Goal: Find specific page/section: Find specific page/section

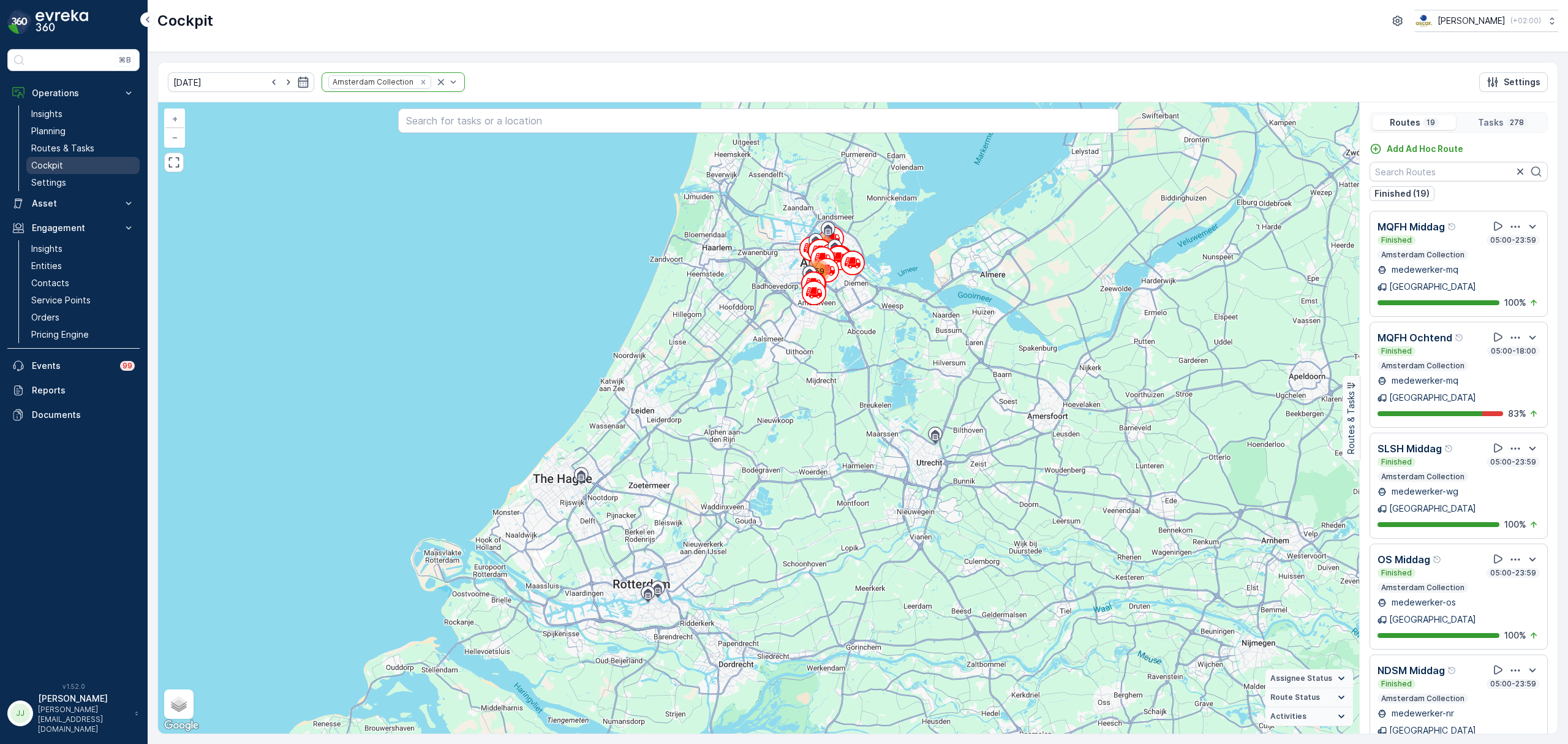
scroll to position [660, 0]
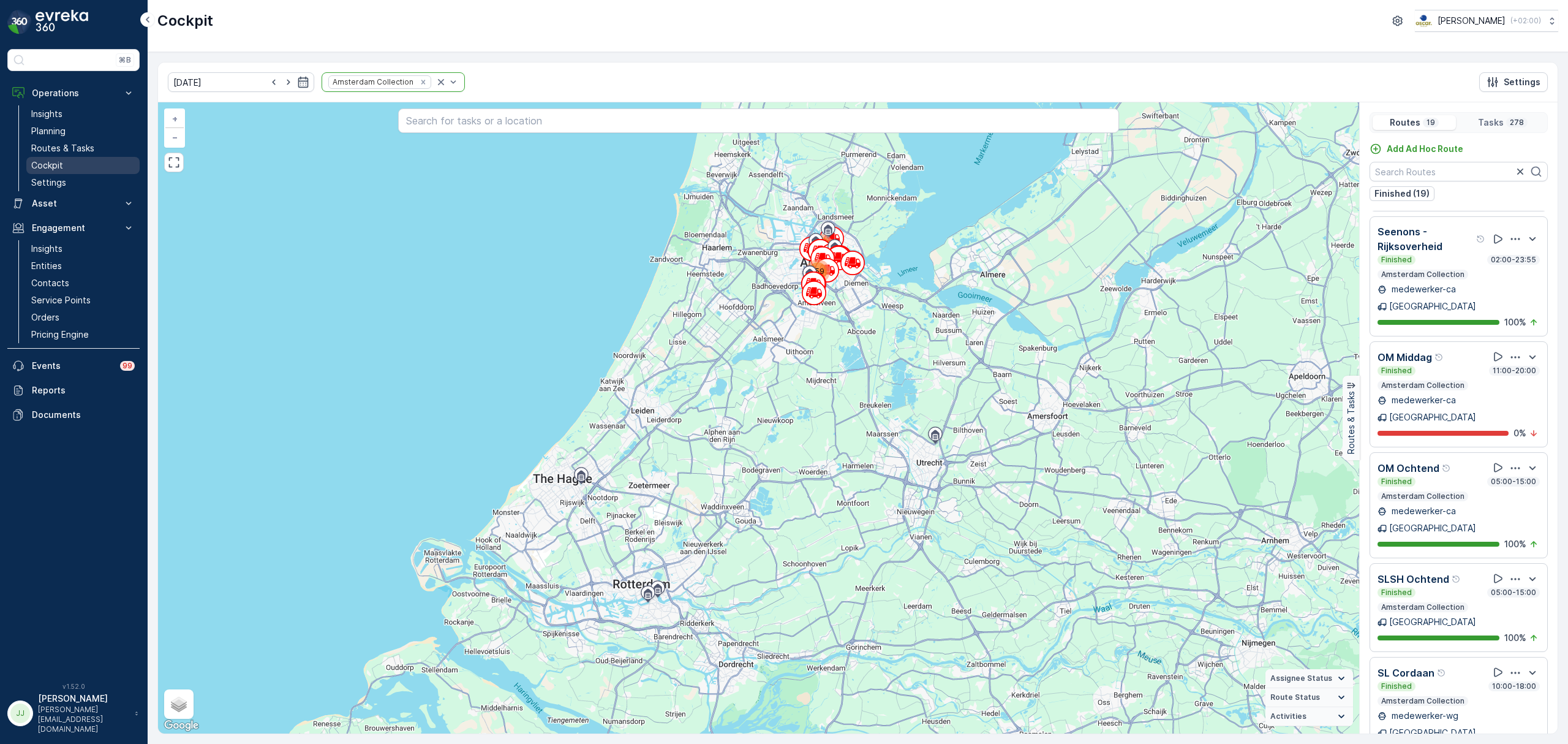
click at [73, 159] on link "Cockpit" at bounding box center [83, 165] width 113 height 17
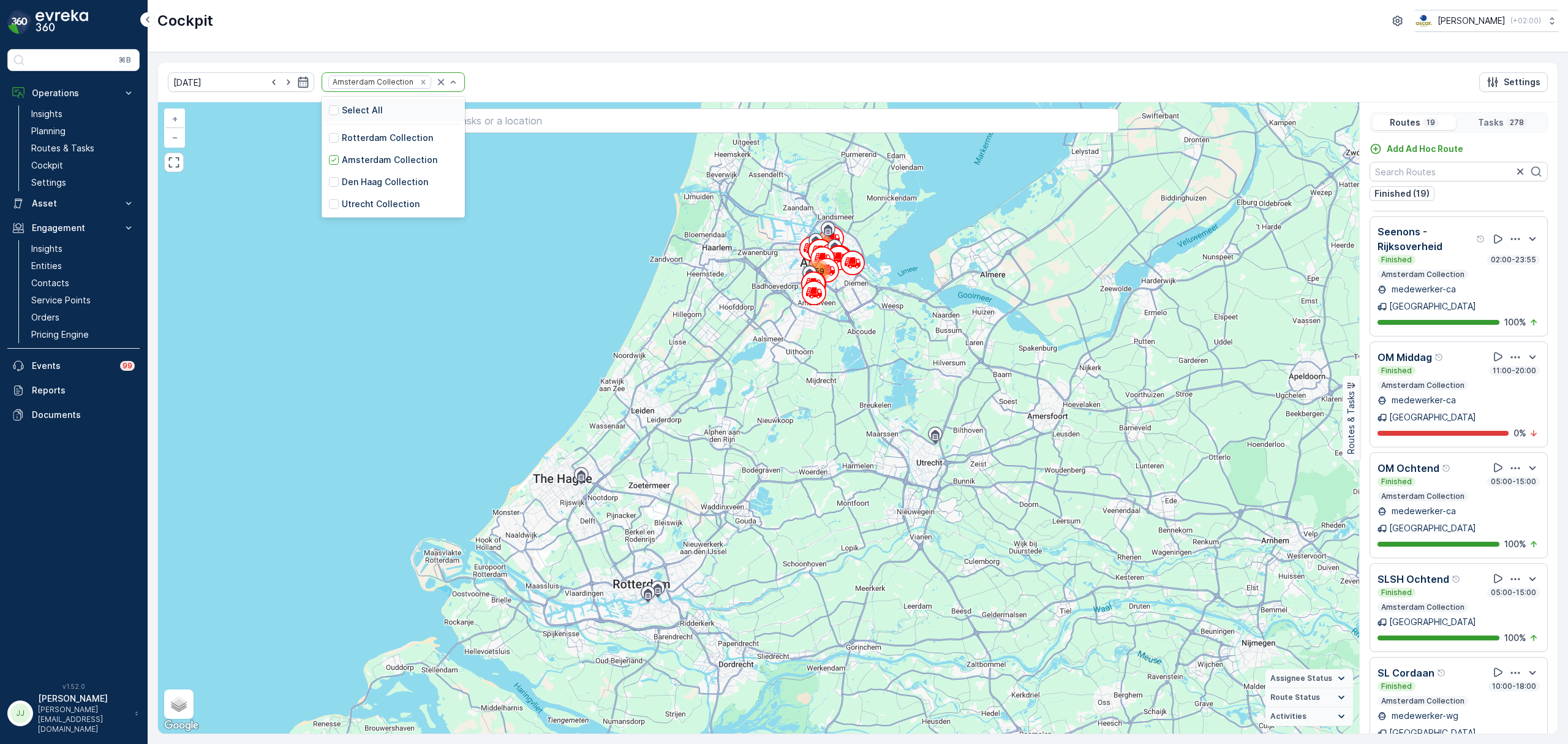
click at [356, 88] on div "Amsterdam Collection" at bounding box center [372, 82] width 86 height 11
drag, startPoint x: 358, startPoint y: 179, endPoint x: 354, endPoint y: 224, distance: 45.2
click at [366, 256] on div "[DATE] 5 results available. Use Up and Down to choose options, press Enter to s…" at bounding box center [858, 398] width 1401 height 673
click at [352, 212] on div "Utrecht Collection" at bounding box center [393, 204] width 143 height 22
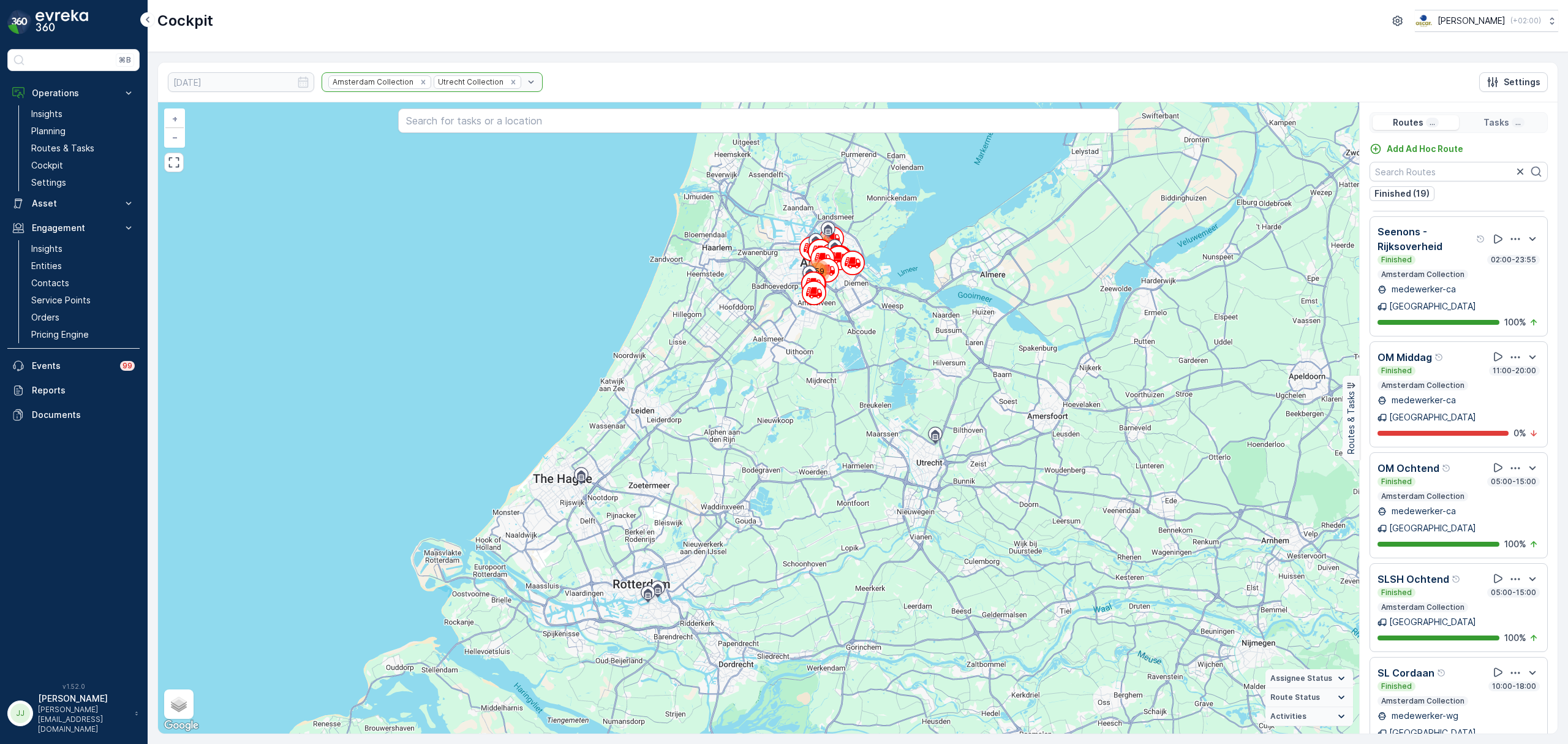
click at [405, 82] on div "Amsterdam Collection Utrecht Collection" at bounding box center [432, 82] width 221 height 20
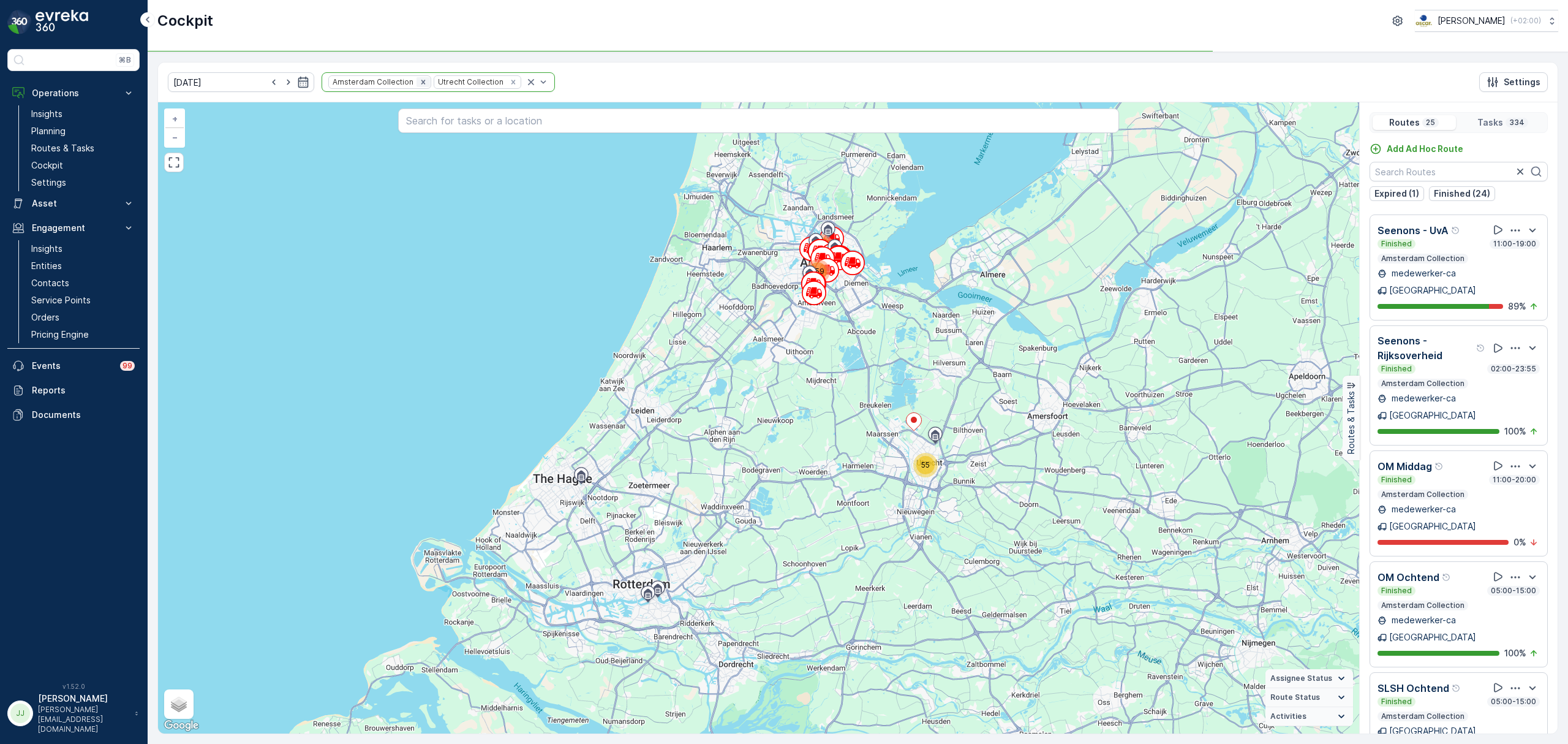
scroll to position [753, 0]
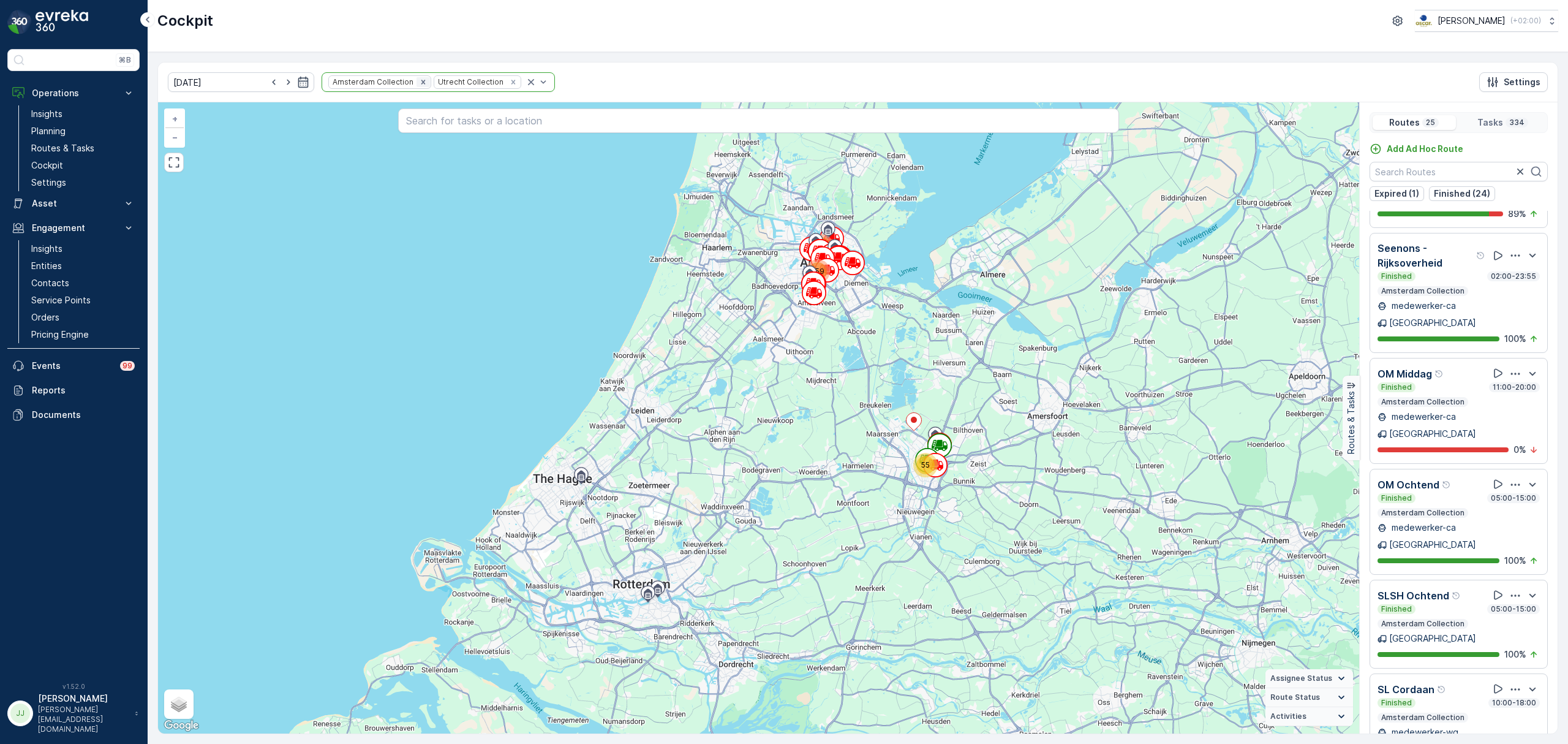
click at [419, 84] on icon "Remove Amsterdam Collection" at bounding box center [423, 82] width 9 height 9
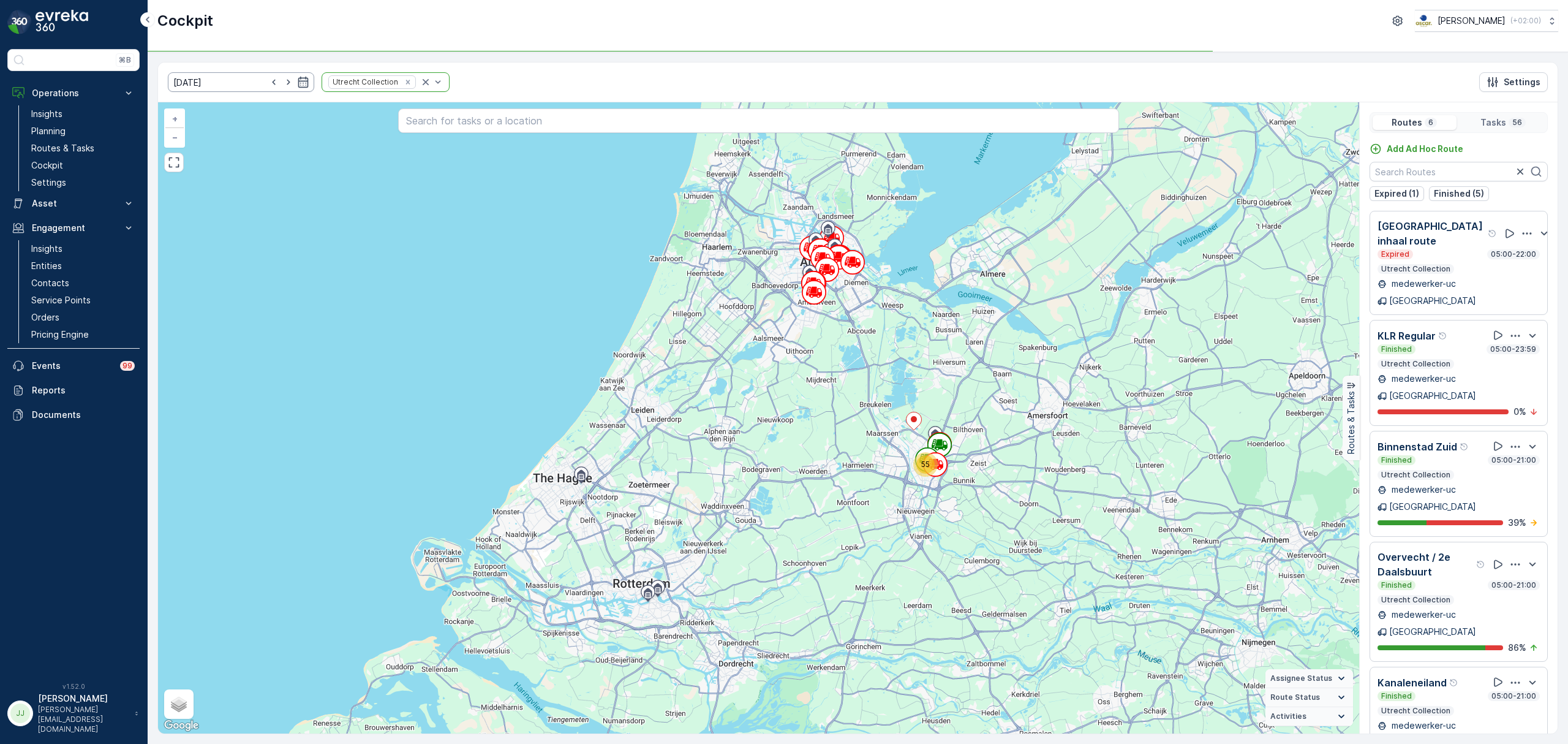
click at [251, 84] on input "[DATE]" at bounding box center [240, 82] width 146 height 20
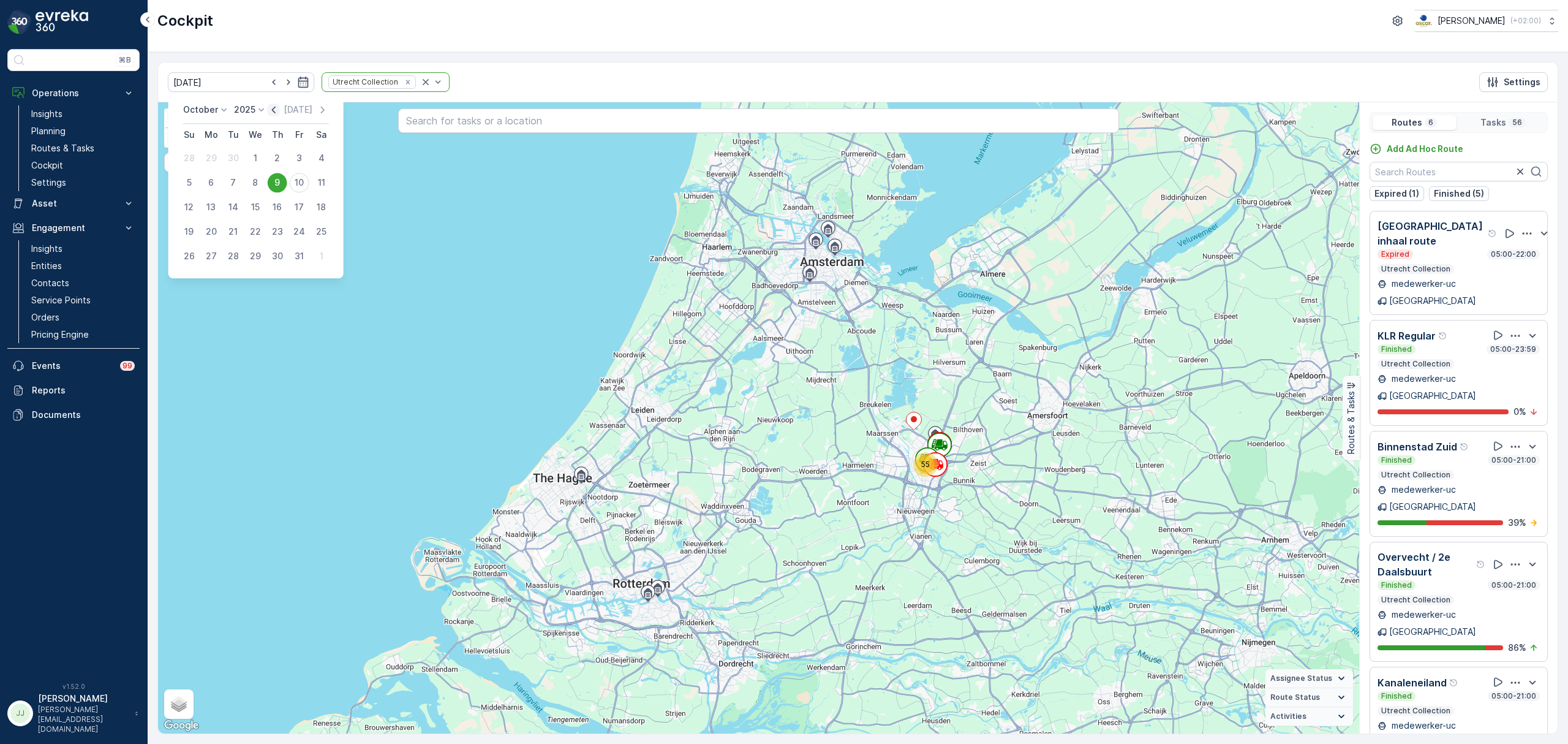
click at [274, 109] on icon "button" at bounding box center [273, 110] width 12 height 12
click at [214, 251] on div "29" at bounding box center [211, 256] width 20 height 20
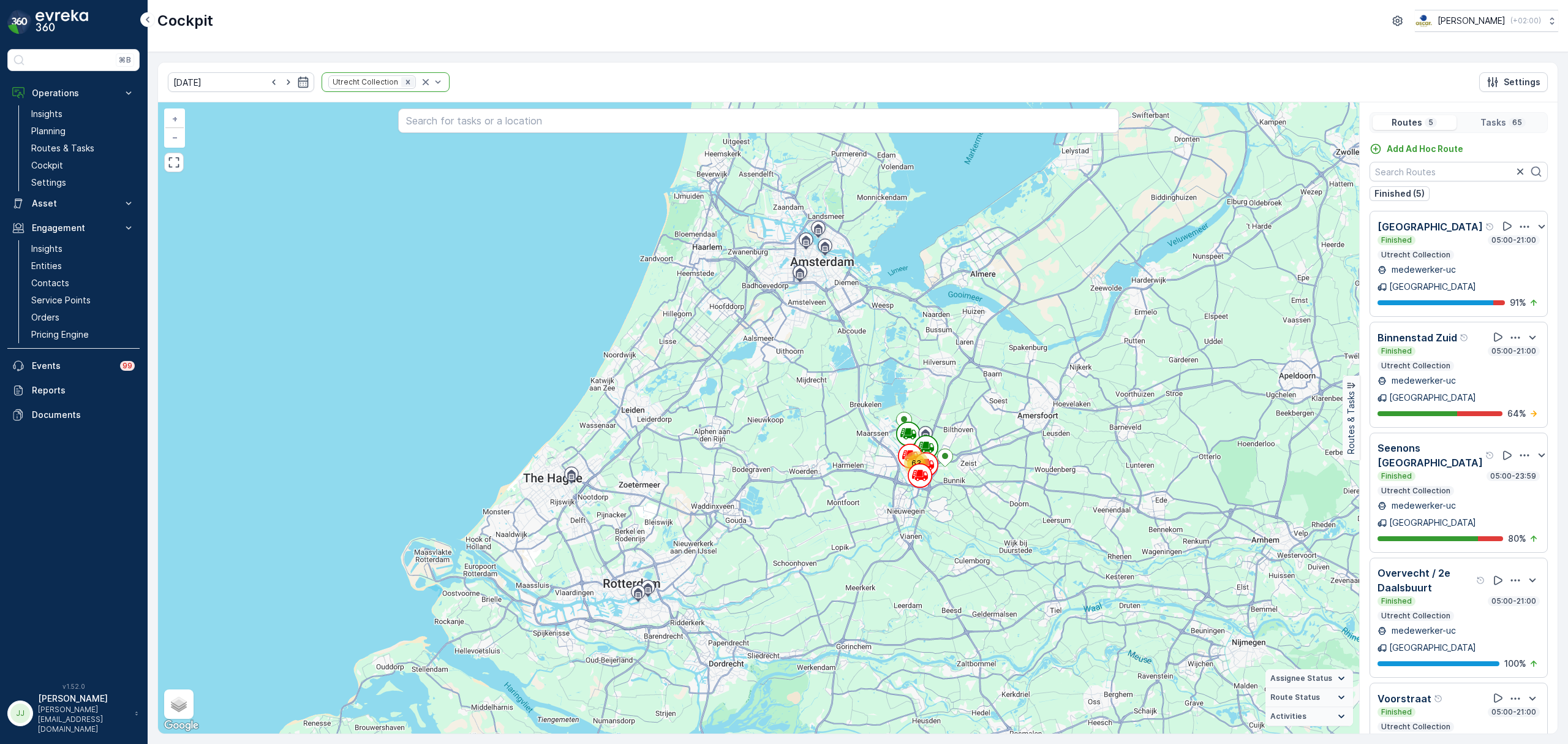
click at [403, 80] on icon "Remove Utrecht Collection" at bounding box center [407, 82] width 9 height 9
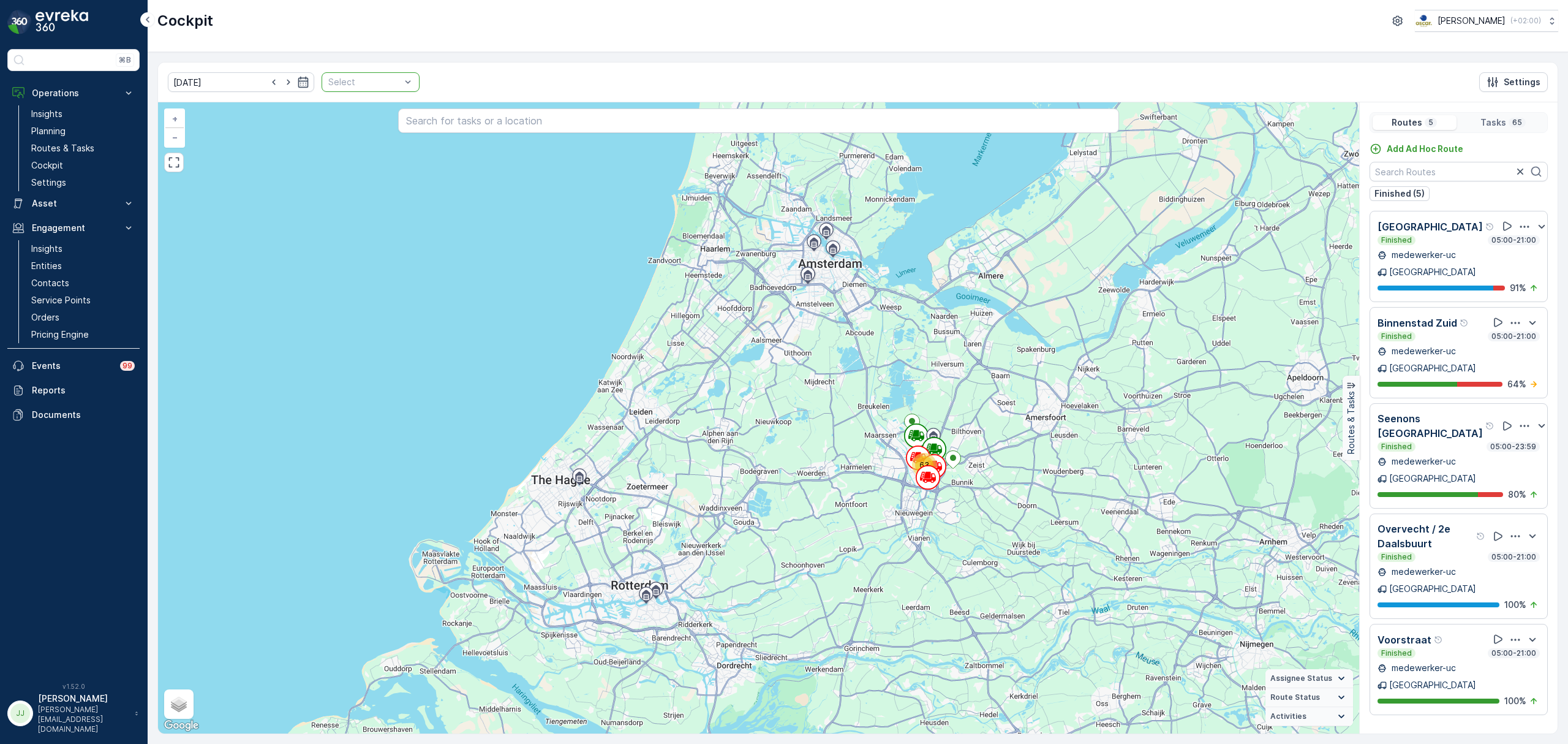
click at [370, 74] on div "Select" at bounding box center [371, 82] width 98 height 20
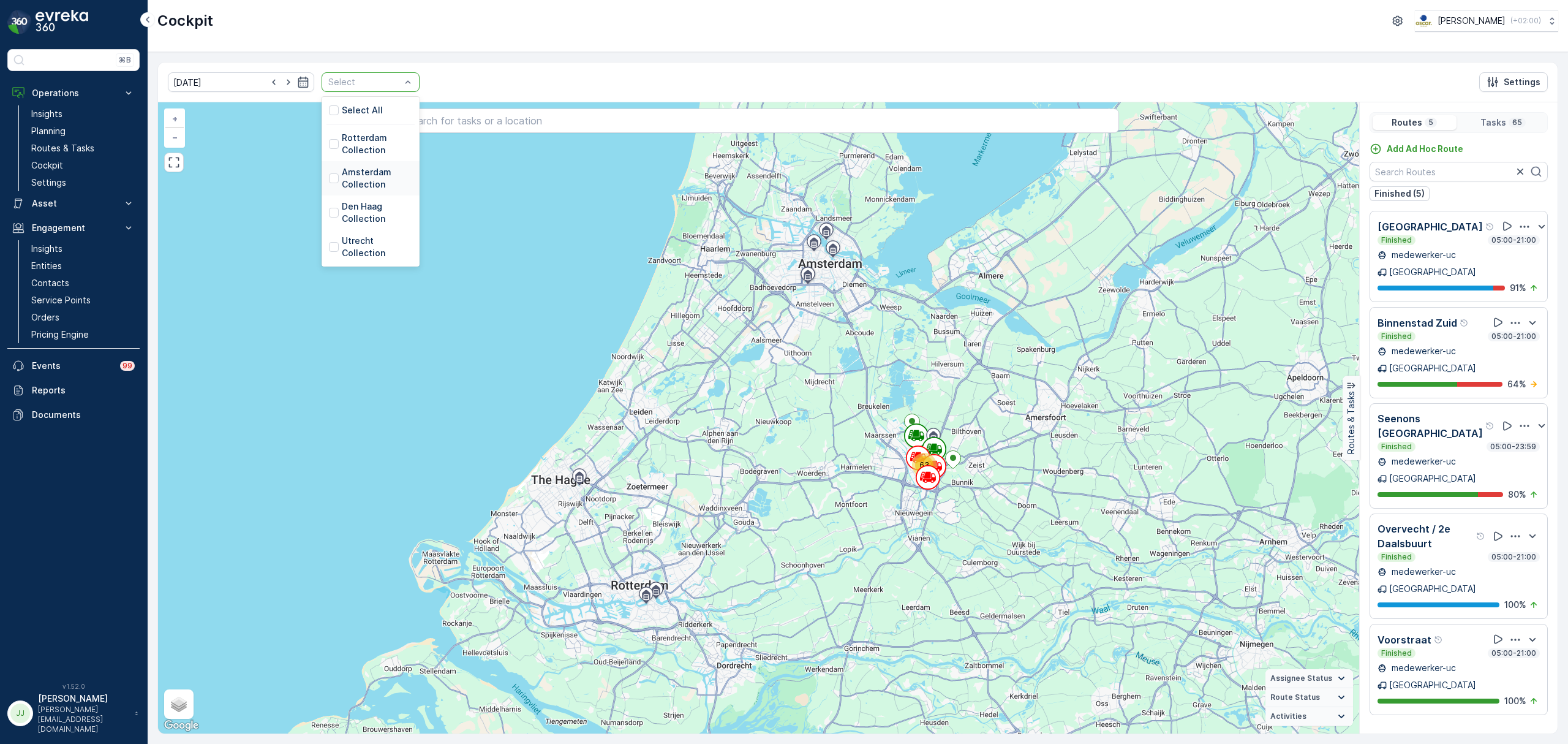
click at [356, 185] on p "Amsterdam Collection" at bounding box center [377, 178] width 71 height 24
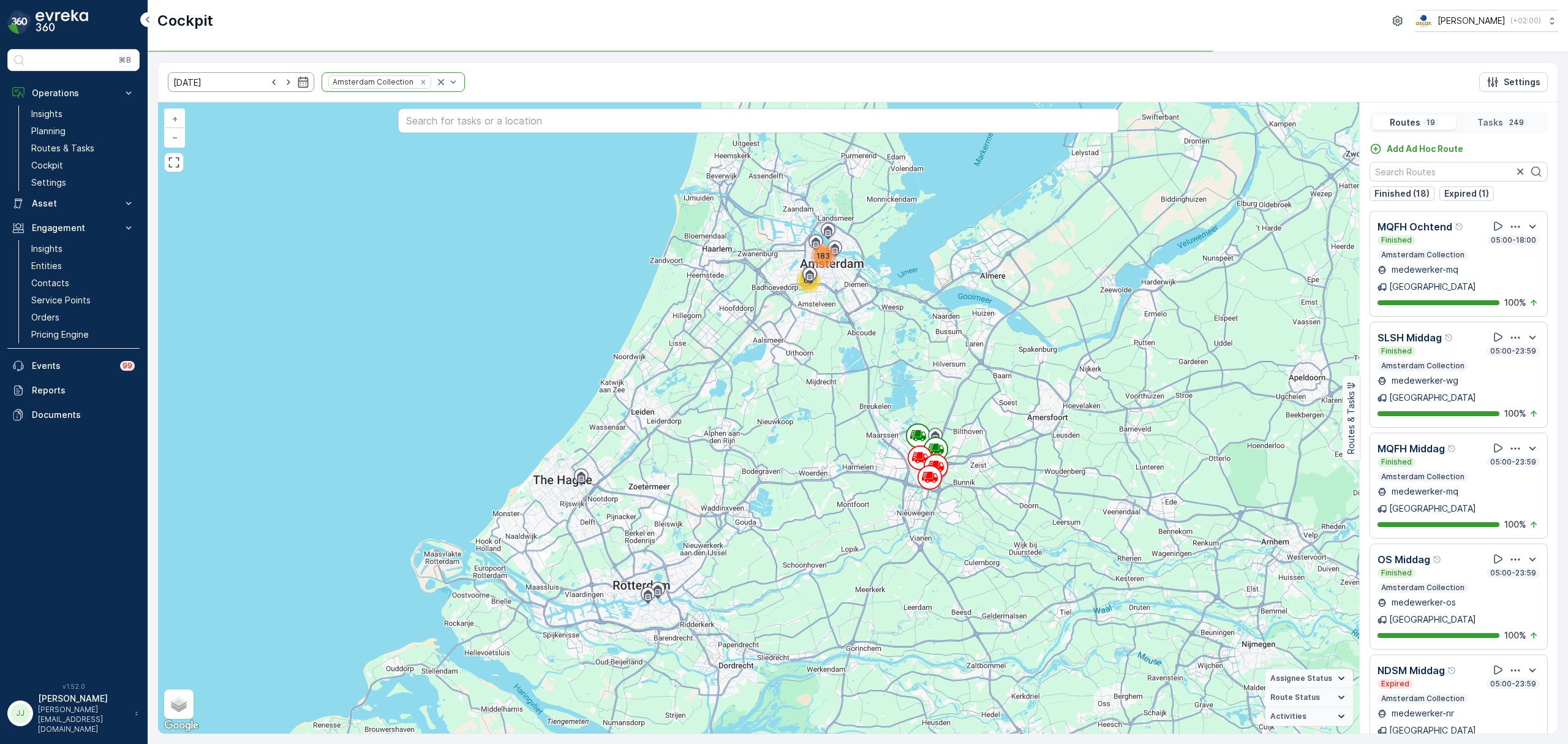
click at [287, 85] on icon "button" at bounding box center [288, 82] width 3 height 5
type input "[DATE]"
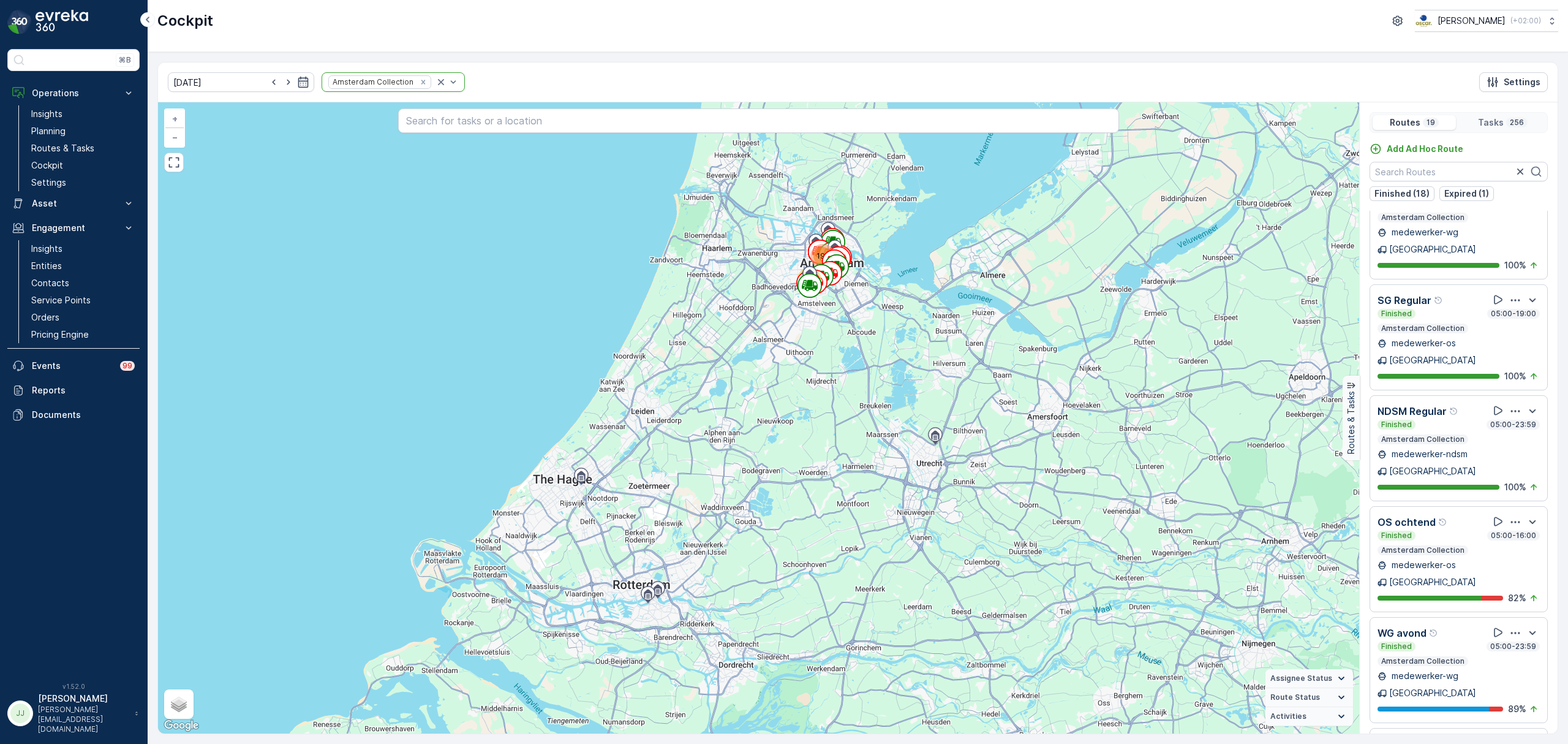
scroll to position [1226, 0]
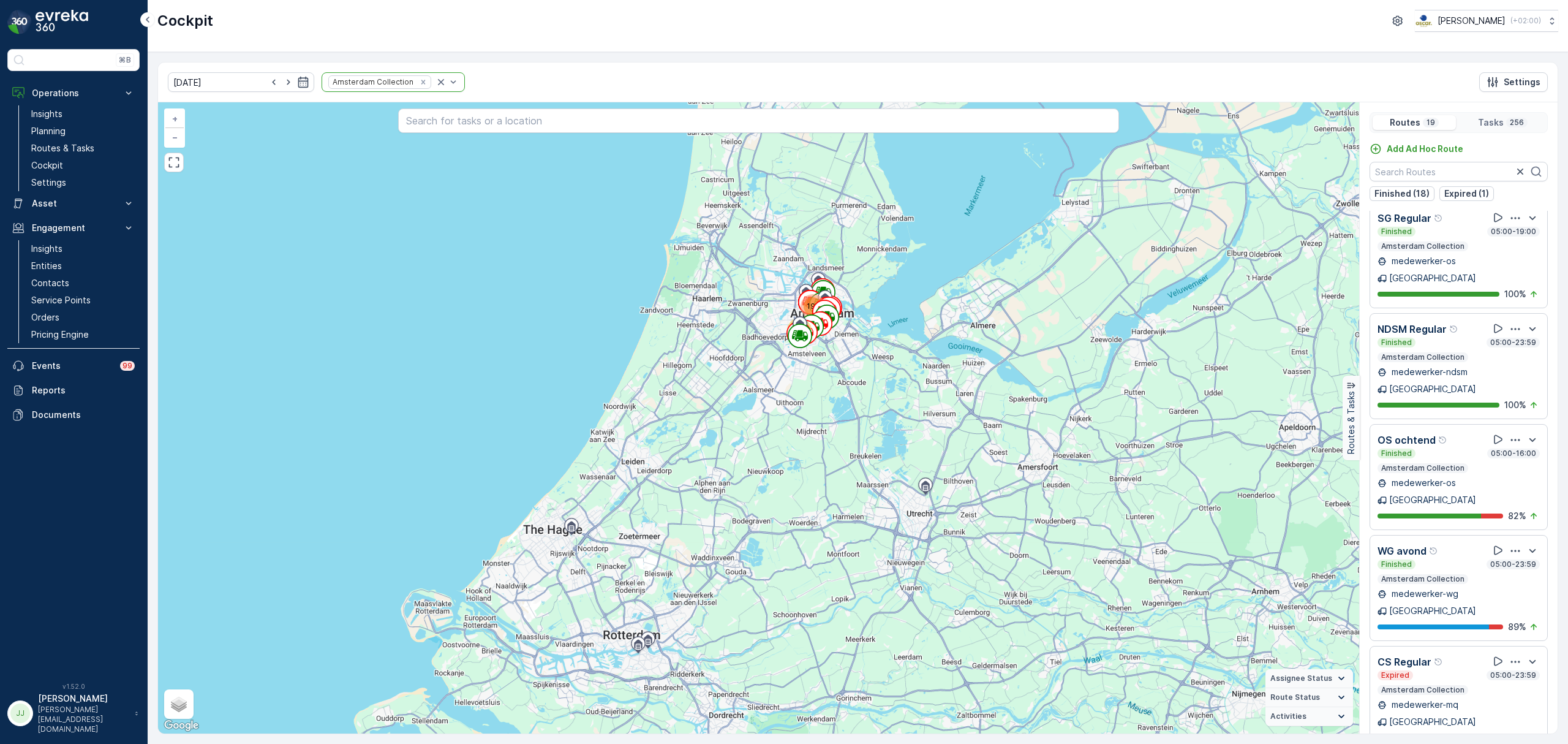
drag, startPoint x: 856, startPoint y: 313, endPoint x: 820, endPoint y: 494, distance: 184.5
click at [820, 494] on div "191 65 + − Satellite Roadmap Terrain Hybrid Leaflet Keyboard shortcuts Map Data…" at bounding box center [759, 418] width 1202 height 631
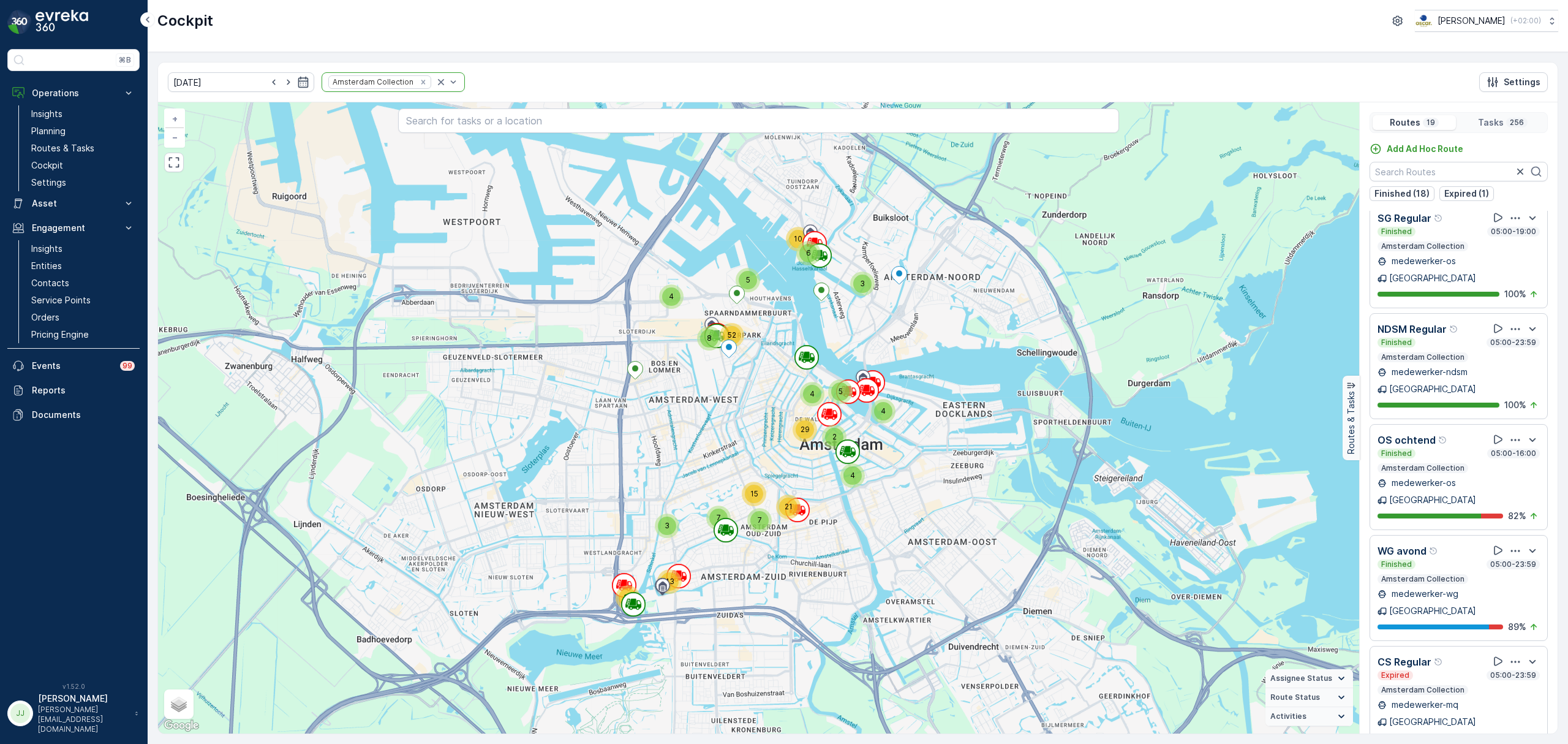
drag, startPoint x: 765, startPoint y: 415, endPoint x: 764, endPoint y: 454, distance: 39.0
click at [764, 454] on div "3 19 43 5 4 4 29 3 6 10 2 4 7 15 7 21 4 5 8 52 + − Satellite Roadmap Terrain Hy…" at bounding box center [759, 418] width 1202 height 631
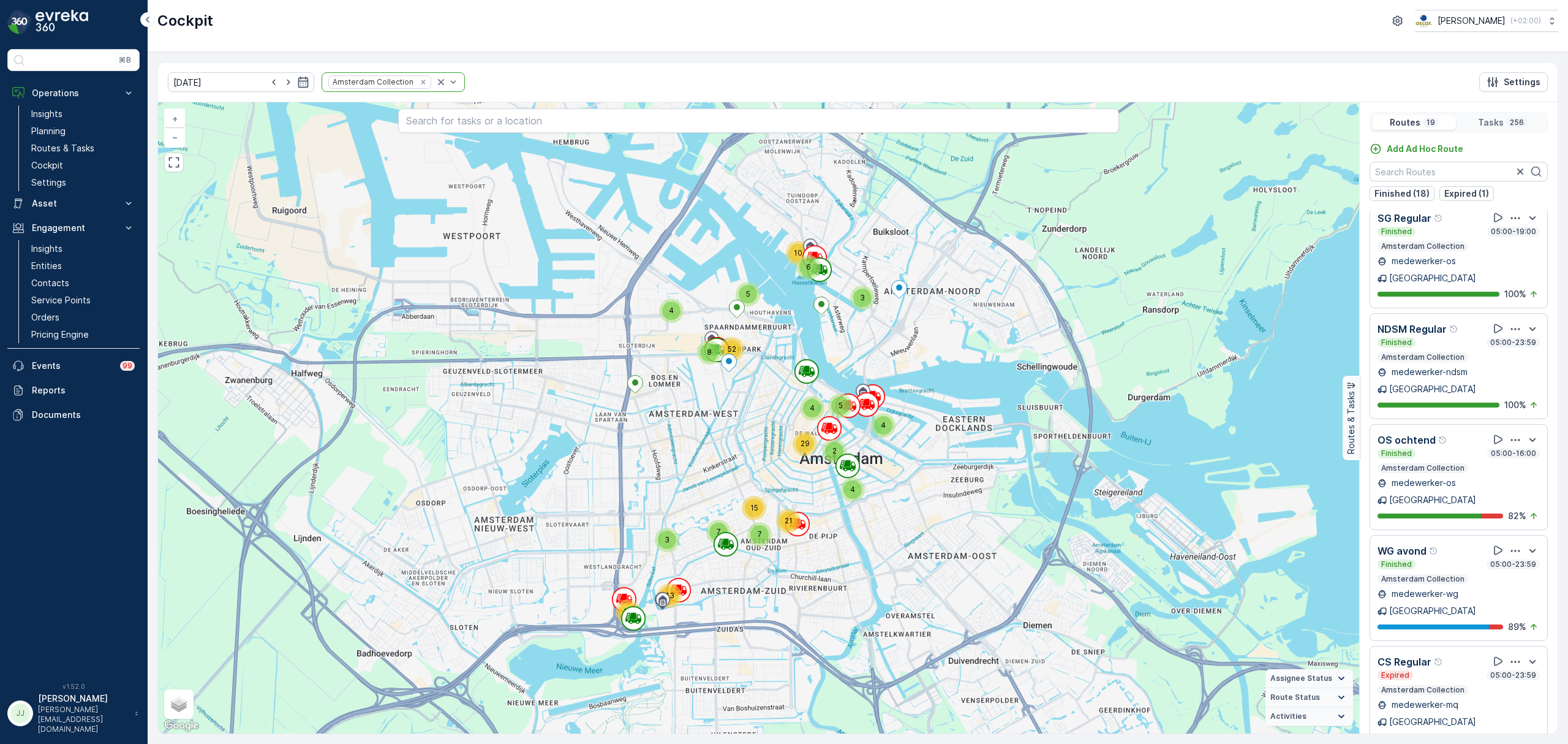
drag, startPoint x: 764, startPoint y: 454, endPoint x: 746, endPoint y: 500, distance: 49.4
click at [746, 500] on div "3 19 43 5 4 4 29 3 6 10 2 4 7 15 7 21 4 5 8 52 + − Satellite Roadmap Terrain Hy…" at bounding box center [759, 418] width 1202 height 631
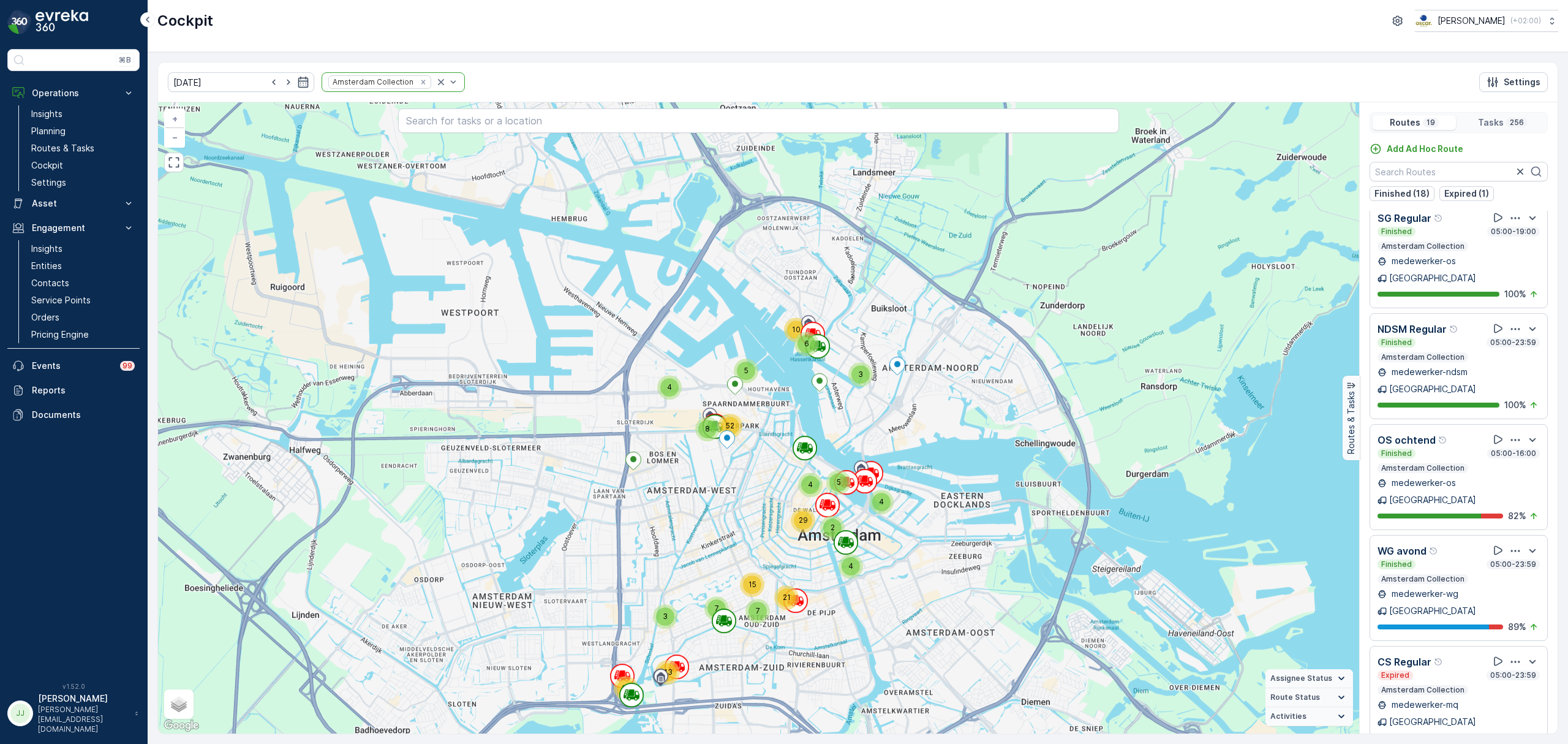
drag, startPoint x: 746, startPoint y: 500, endPoint x: 762, endPoint y: 530, distance: 34.0
click at [762, 530] on div "3 19 43 5 4 4 29 3 6 10 2 4 7 15 7 21 4 5 8 52 + − Satellite Roadmap Terrain Hy…" at bounding box center [759, 418] width 1202 height 631
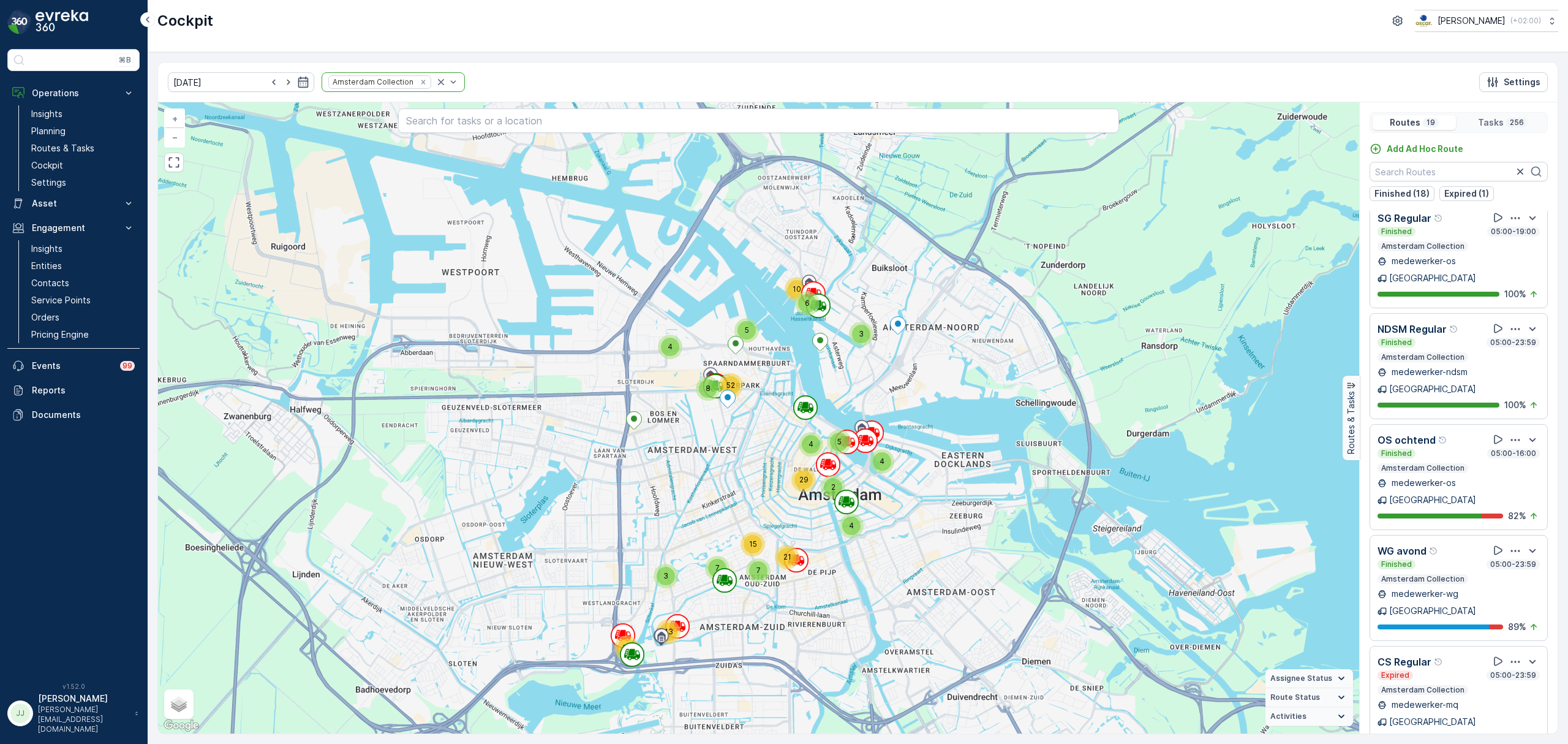
drag, startPoint x: 733, startPoint y: 535, endPoint x: 748, endPoint y: 462, distance: 74.5
click at [748, 462] on div "3 19 43 5 4 4 29 3 6 10 2 4 7 15 7 21 4 5 8 52 + − Satellite Roadmap Terrain Hy…" at bounding box center [759, 418] width 1202 height 631
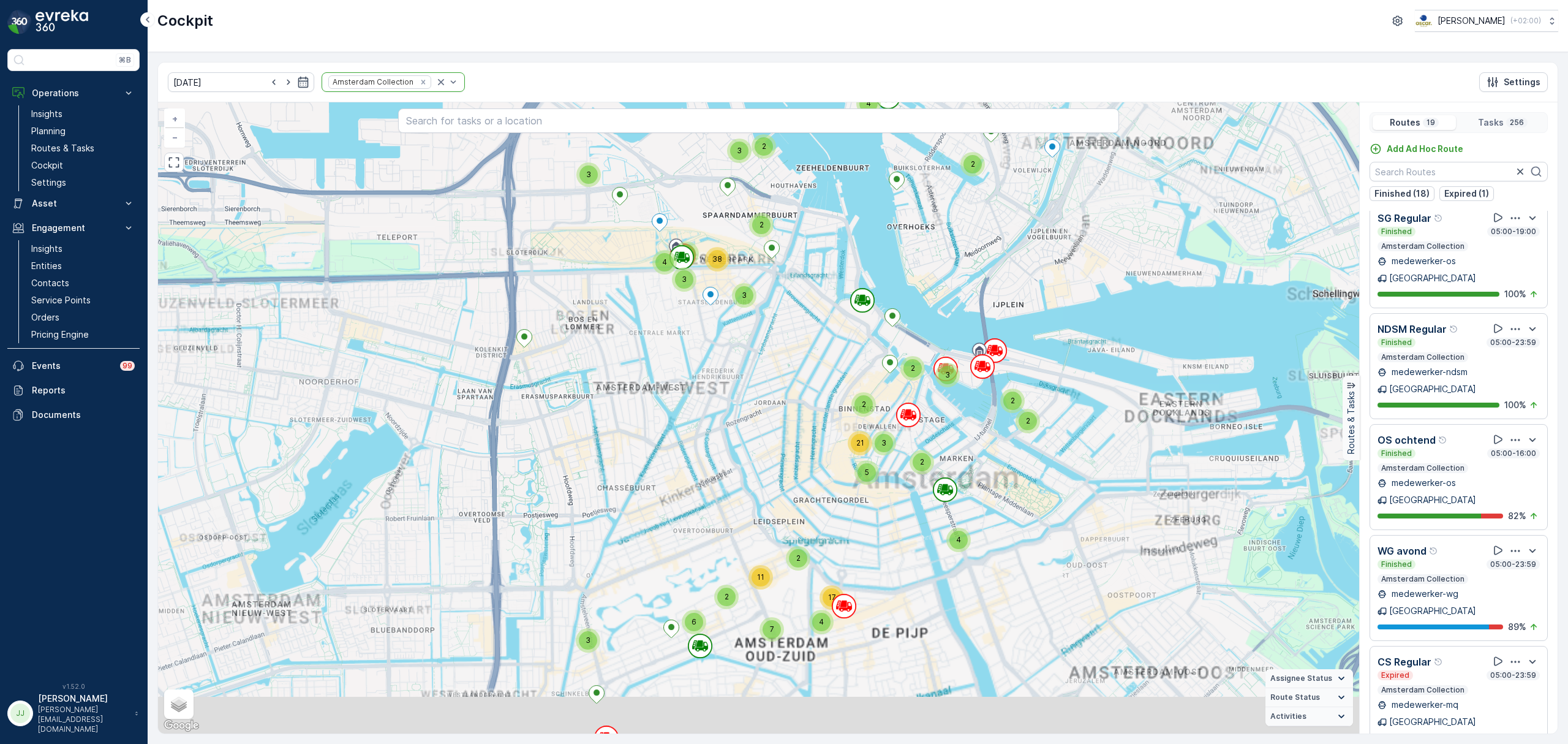
drag, startPoint x: 751, startPoint y: 425, endPoint x: 755, endPoint y: 405, distance: 20.4
click at [755, 405] on div "19 43 5 4 4 29 3 6 10 15 7 21 4 5 8 52 3 2 9 8 3 39 2 3 2 2 2 5 3 21 2 2 4 4 5 …" at bounding box center [759, 418] width 1202 height 631
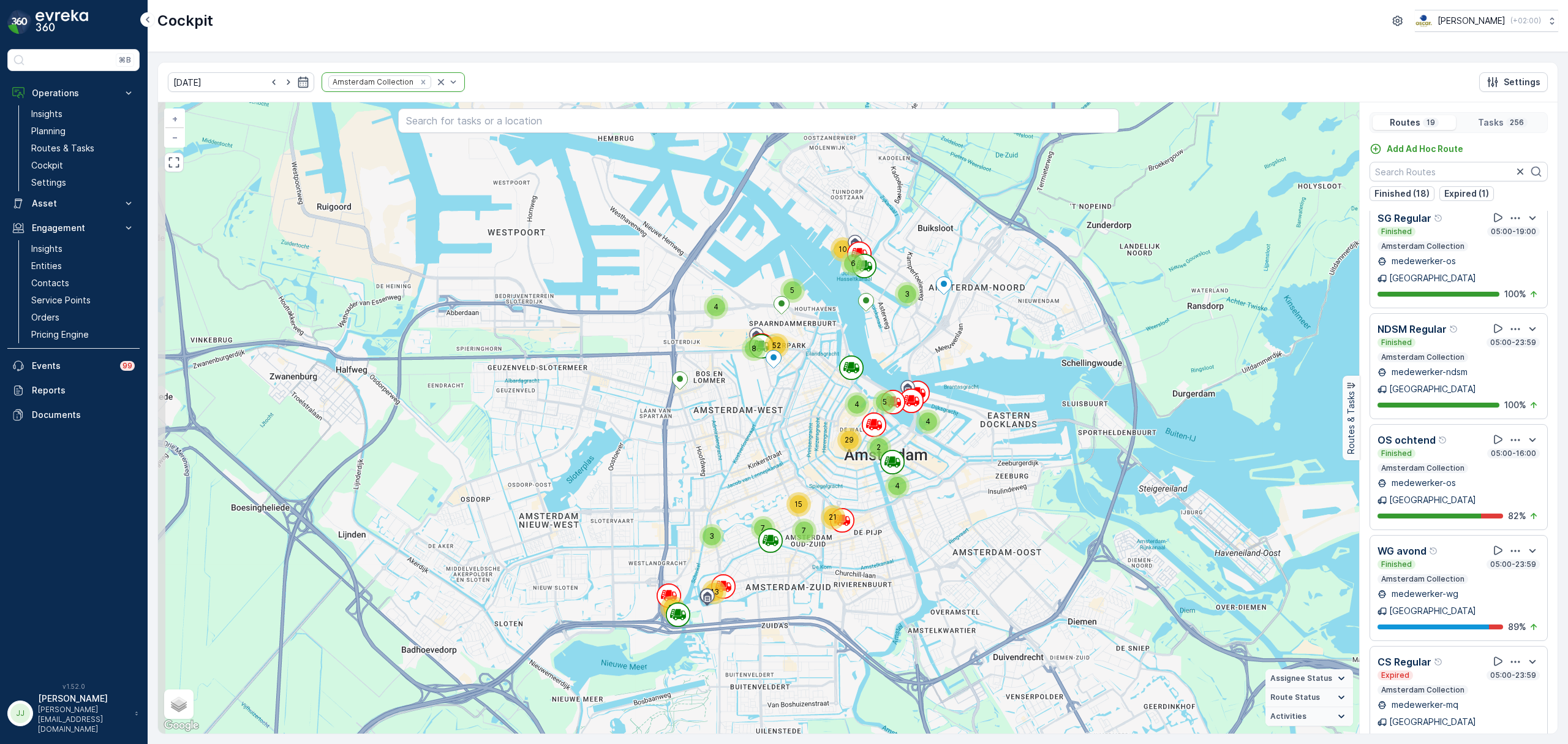
drag, startPoint x: 756, startPoint y: 405, endPoint x: 784, endPoint y: 440, distance: 44.8
click at [793, 437] on div "3 19 43 5 4 4 29 3 6 10 2 4 7 15 7 21 4 5 8 52 + − Satellite Roadmap Terrain Hy…" at bounding box center [759, 418] width 1202 height 631
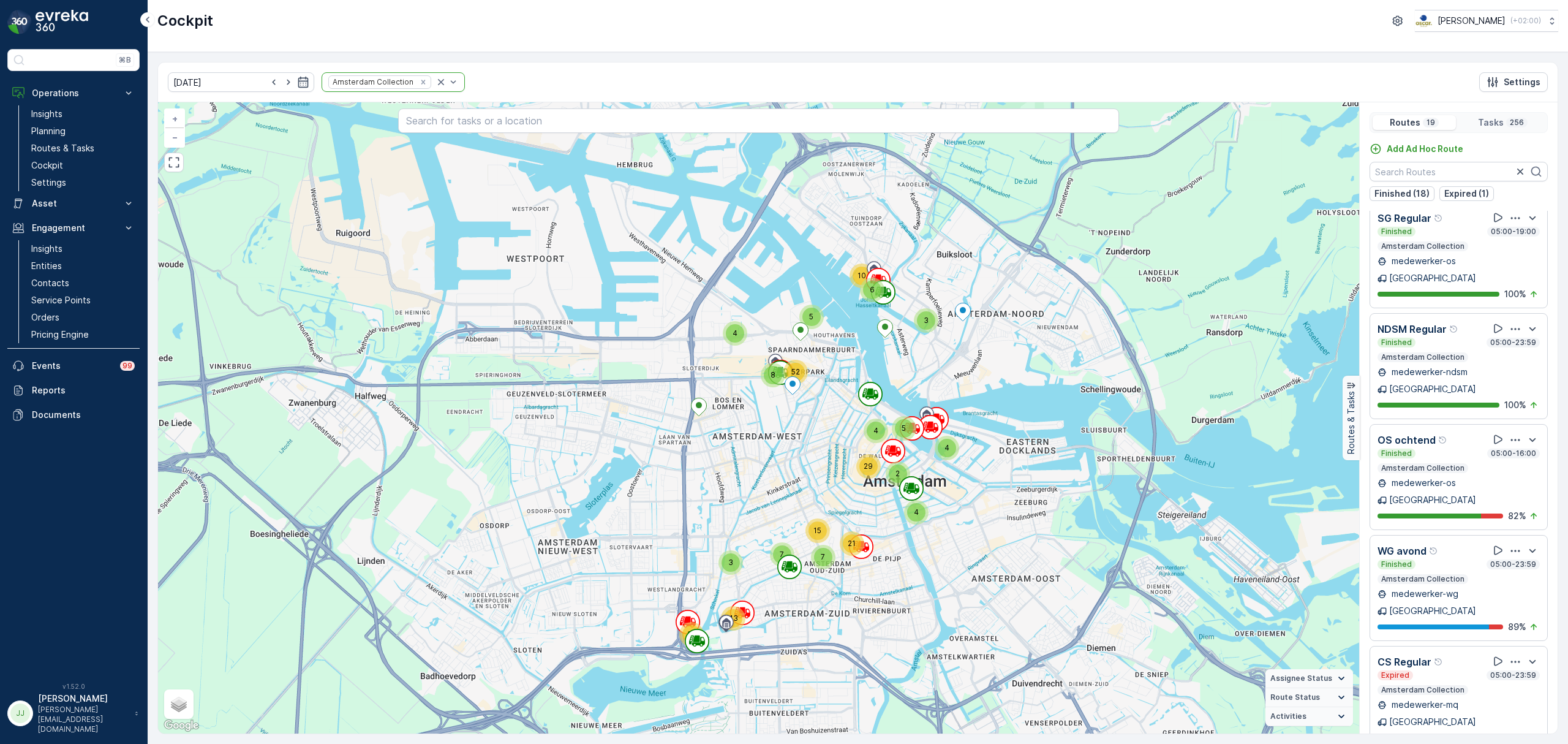
drag, startPoint x: 613, startPoint y: 449, endPoint x: 675, endPoint y: 462, distance: 63.3
click at [675, 462] on div "3 19 43 5 4 4 29 3 6 10 2 4 7 15 7 21 4 5 8 52 + − Satellite Roadmap Terrain Hy…" at bounding box center [759, 418] width 1202 height 631
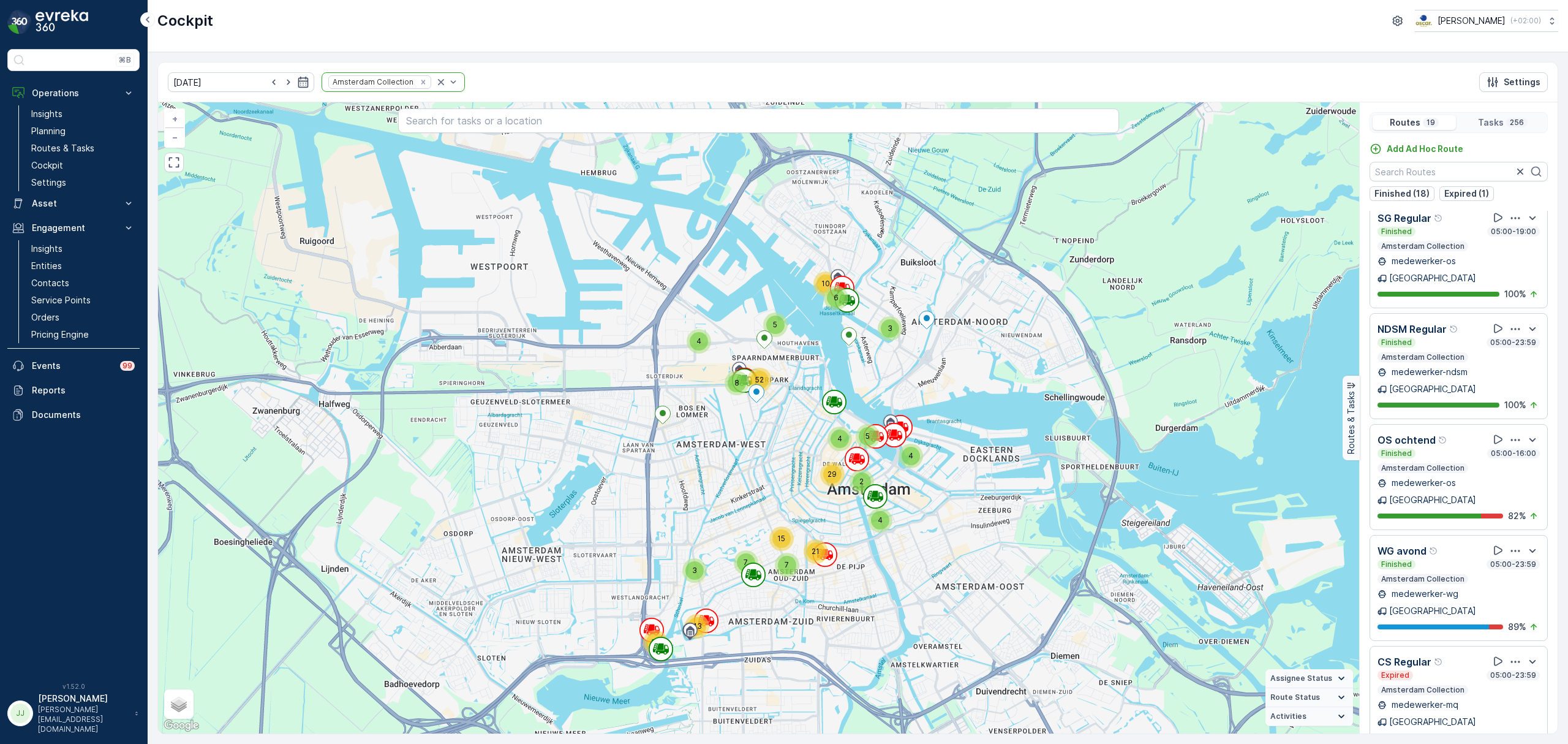
drag, startPoint x: 708, startPoint y: 557, endPoint x: 672, endPoint y: 565, distance: 36.9
click at [672, 565] on div "3 19 43 5 4 4 29 3 6 10 2 4 7 15 7 21 4 5 8 52 + − Satellite Roadmap Terrain Hy…" at bounding box center [759, 418] width 1202 height 631
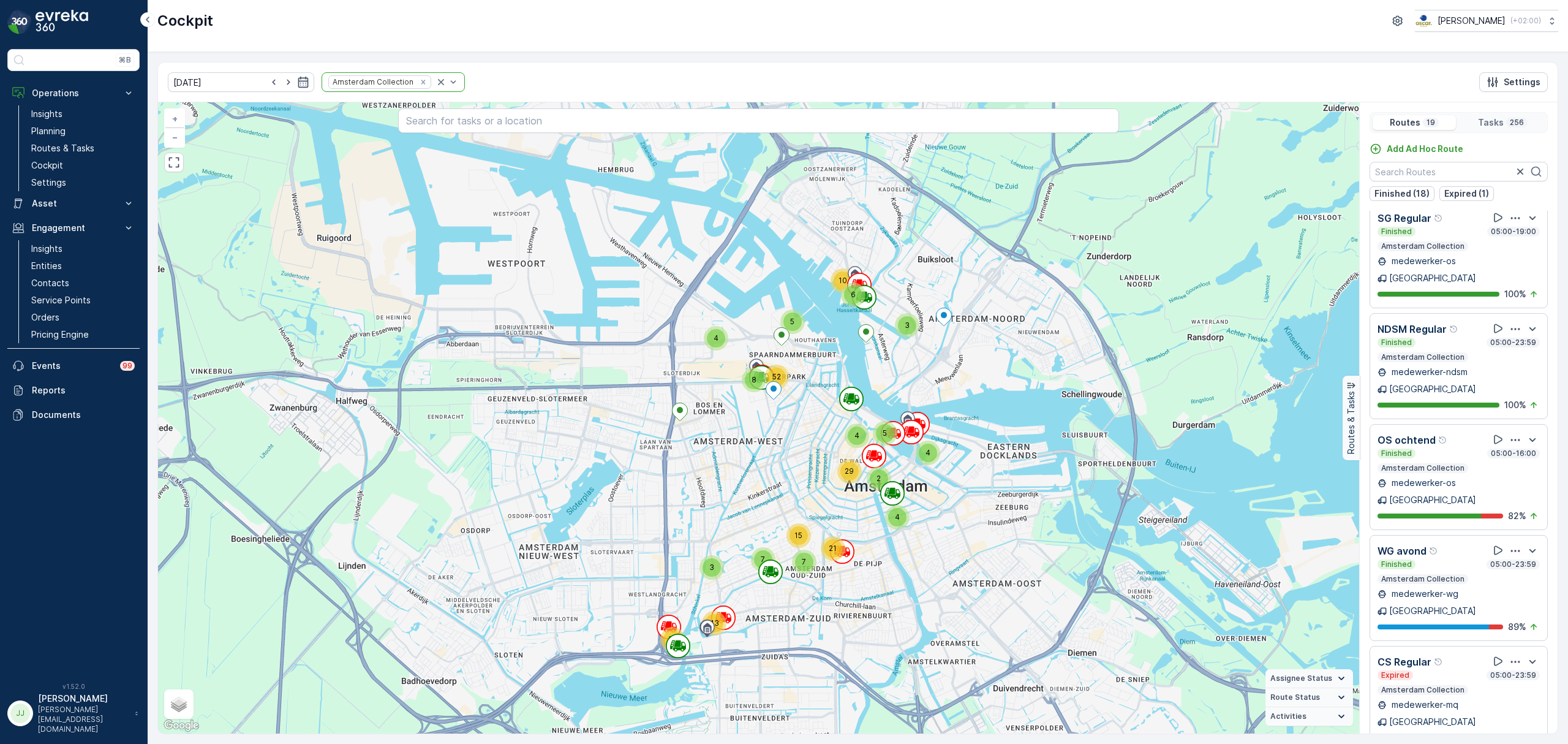
drag, startPoint x: 672, startPoint y: 549, endPoint x: 689, endPoint y: 547, distance: 17.1
click at [689, 547] on div "3 19 43 5 4 4 29 3 6 10 2 4 7 15 7 21 4 5 8 52 + − Satellite Roadmap Terrain Hy…" at bounding box center [759, 418] width 1202 height 631
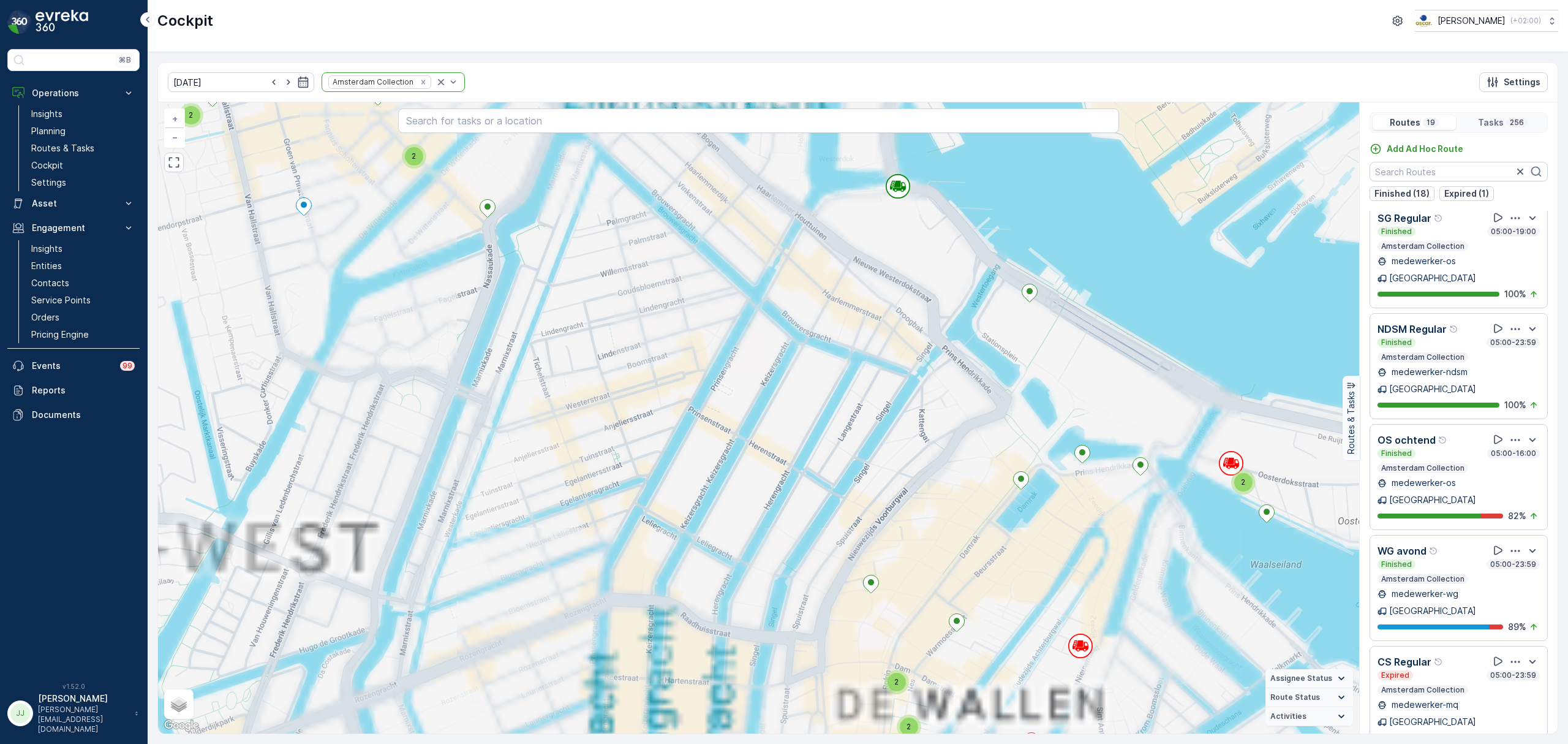
drag, startPoint x: 819, startPoint y: 555, endPoint x: 778, endPoint y: 349, distance: 210.0
click at [778, 349] on div "5 3 3 2 7 10 20 3 2 3 2 6 4 11 2 4 4 4 5 2 2 4 14 3 10 27 2 4 3 2 4 2 2 5 3 4 2…" at bounding box center [759, 418] width 1202 height 631
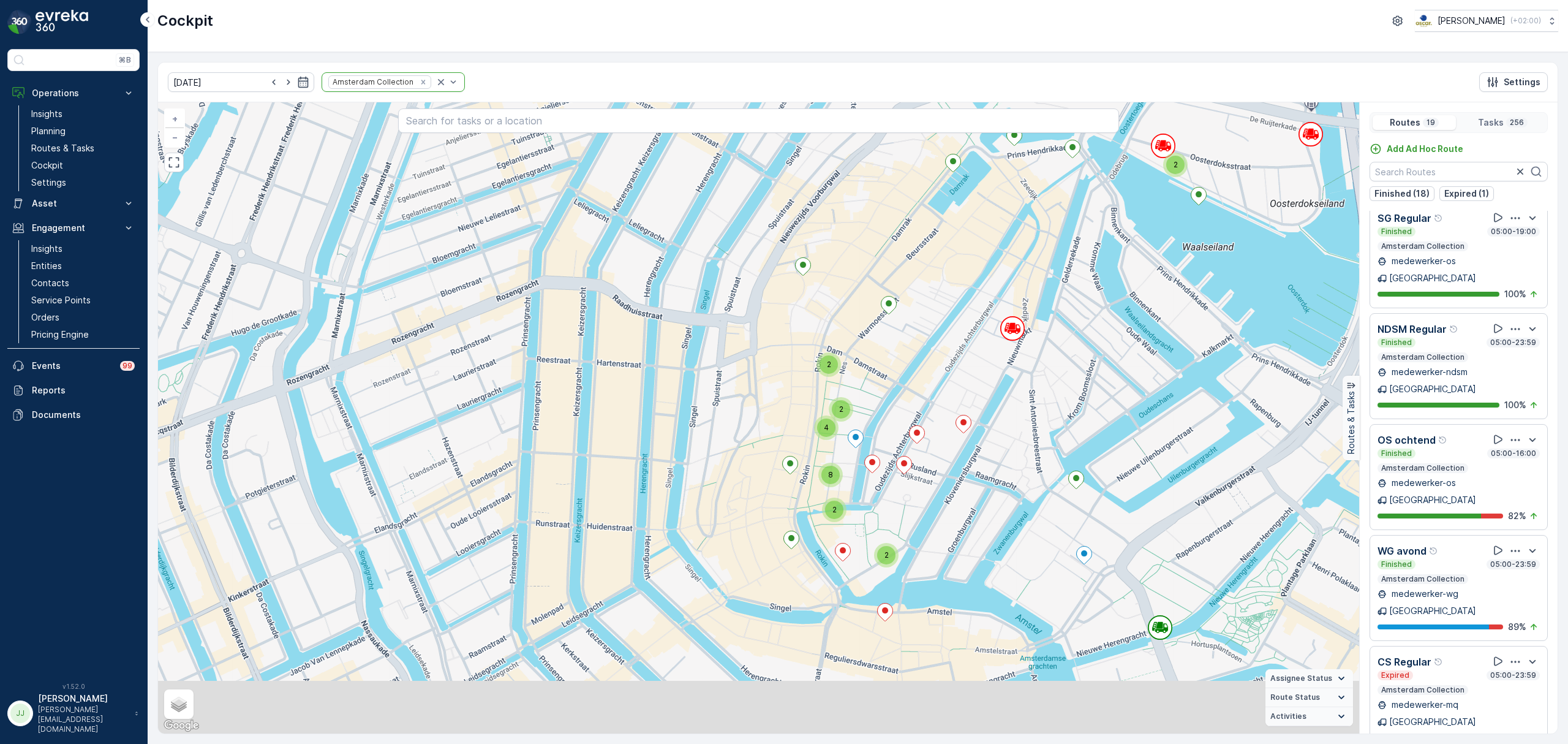
drag, startPoint x: 802, startPoint y: 450, endPoint x: 757, endPoint y: 349, distance: 110.6
click at [757, 349] on div "2 4 3 2 4 2 2 5 3 4 2 2 8 10 2 2 2 4 2 2 2 8 2 2 2 2 3 2 3 2 2 2 2 4 3 2 4 4 6 …" at bounding box center [759, 418] width 1202 height 631
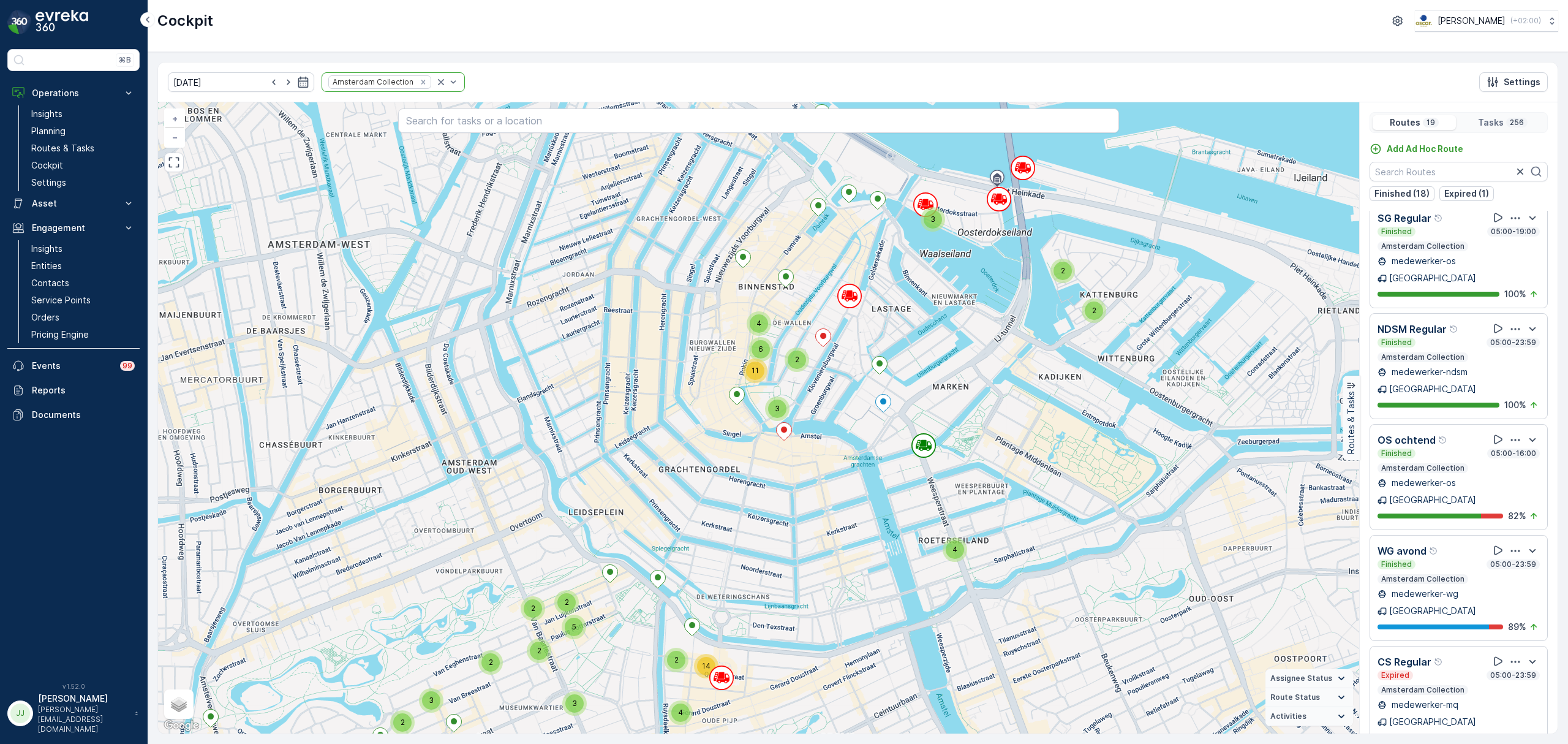
drag, startPoint x: 719, startPoint y: 512, endPoint x: 618, endPoint y: 458, distance: 114.5
click at [618, 458] on div "2 4 5 3 4 3 2 7 10 20 3 2 2 3 2 6 4 11 2 2 2 2 4 3 4 3 4 2 2 2 5 2 2 3 4 2 14 2…" at bounding box center [759, 418] width 1202 height 631
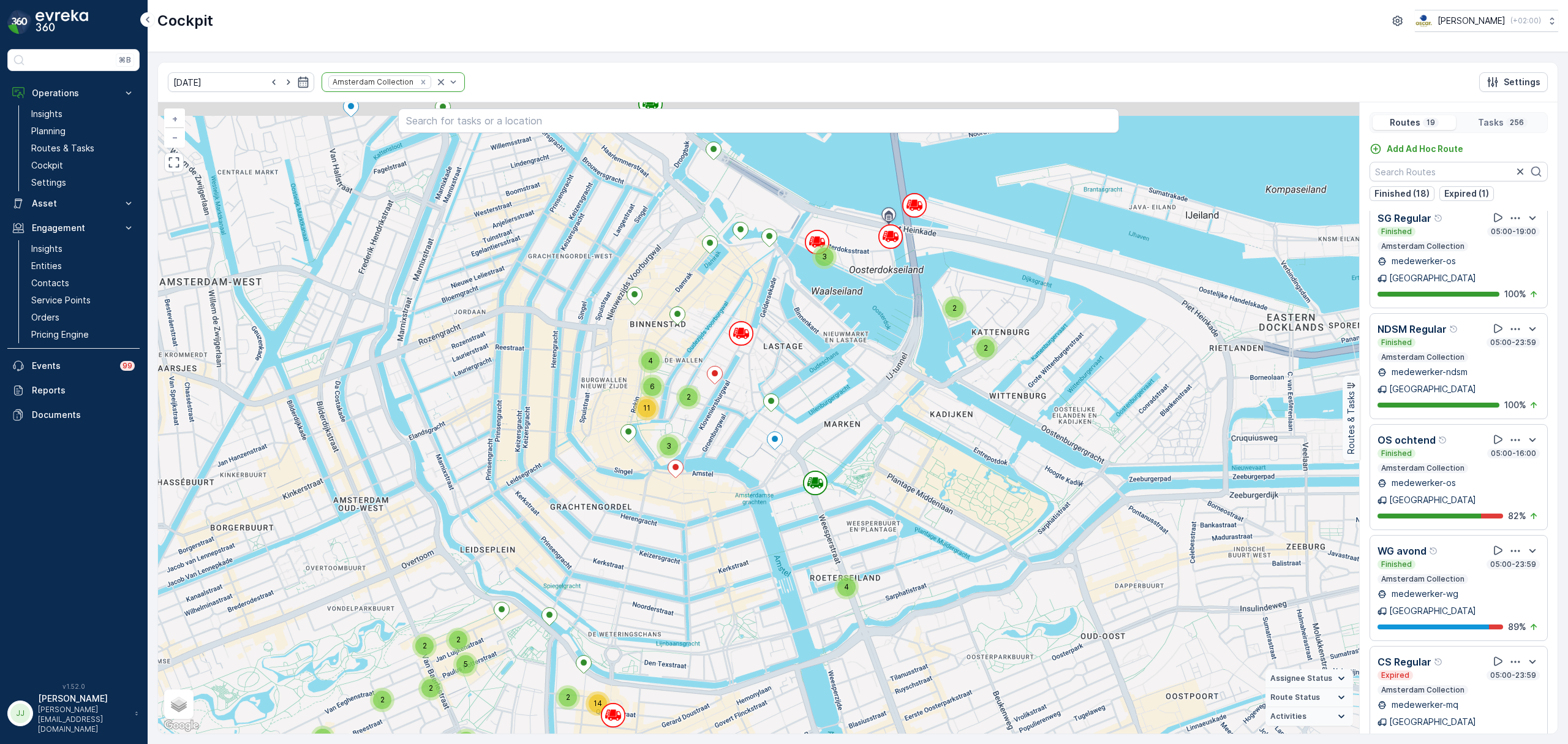
drag, startPoint x: 829, startPoint y: 363, endPoint x: 805, endPoint y: 431, distance: 72.1
click at [805, 431] on div "2 4 5 3 4 3 2 7 10 20 3 2 2 3 2 6 4 11 2 2 2 2 4 3 4 3 4 2 2 2 5 2 2 3 4 2 14 2…" at bounding box center [759, 418] width 1202 height 631
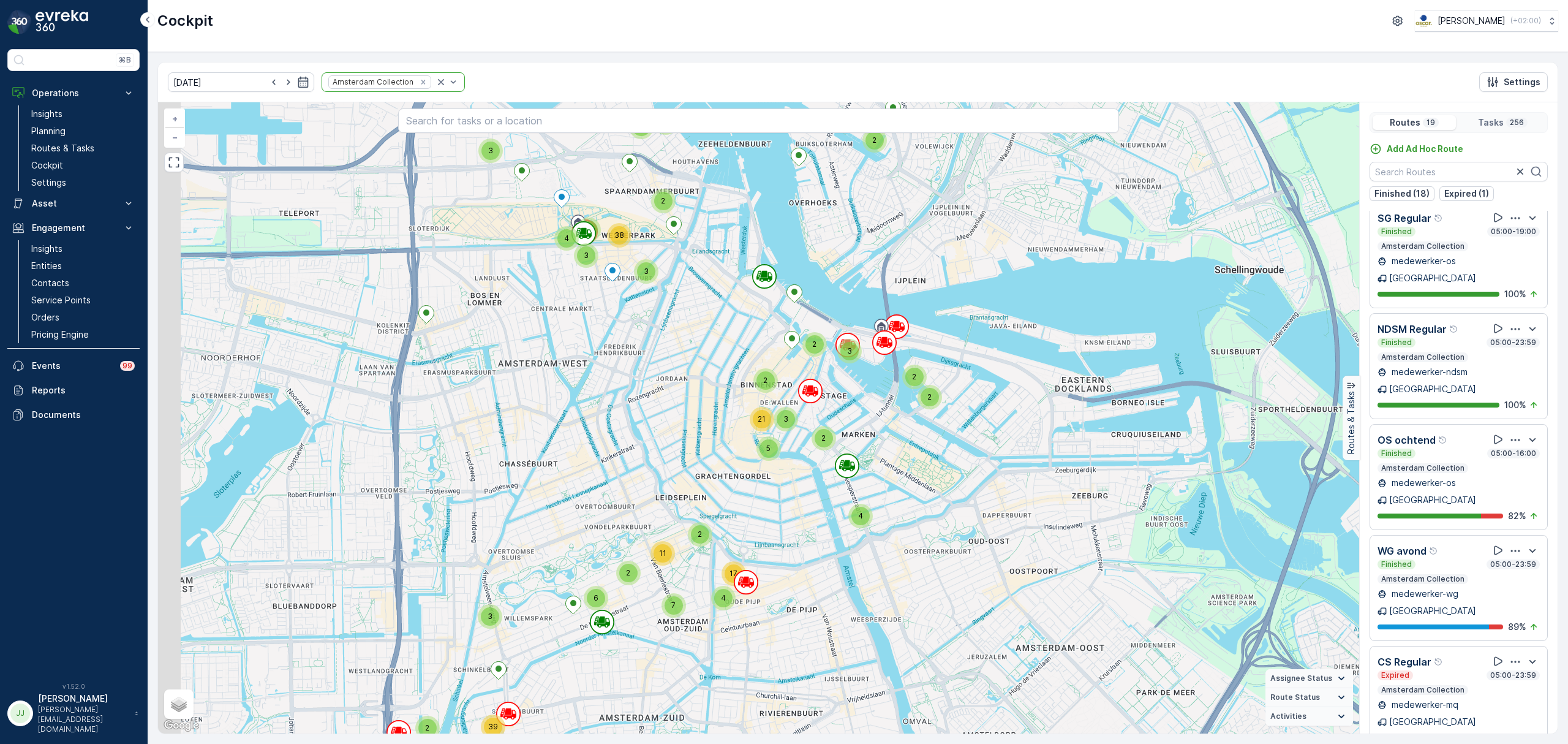
drag, startPoint x: 709, startPoint y: 476, endPoint x: 851, endPoint y: 493, distance: 143.0
click at [851, 493] on div "3 2 9 8 3 39 2 3 2 2 2 5 3 21 2 2 4 4 5 2 4 7 2 2 11 6 4 17 3 2 3 3 4 2 3 8 38 …" at bounding box center [759, 418] width 1202 height 631
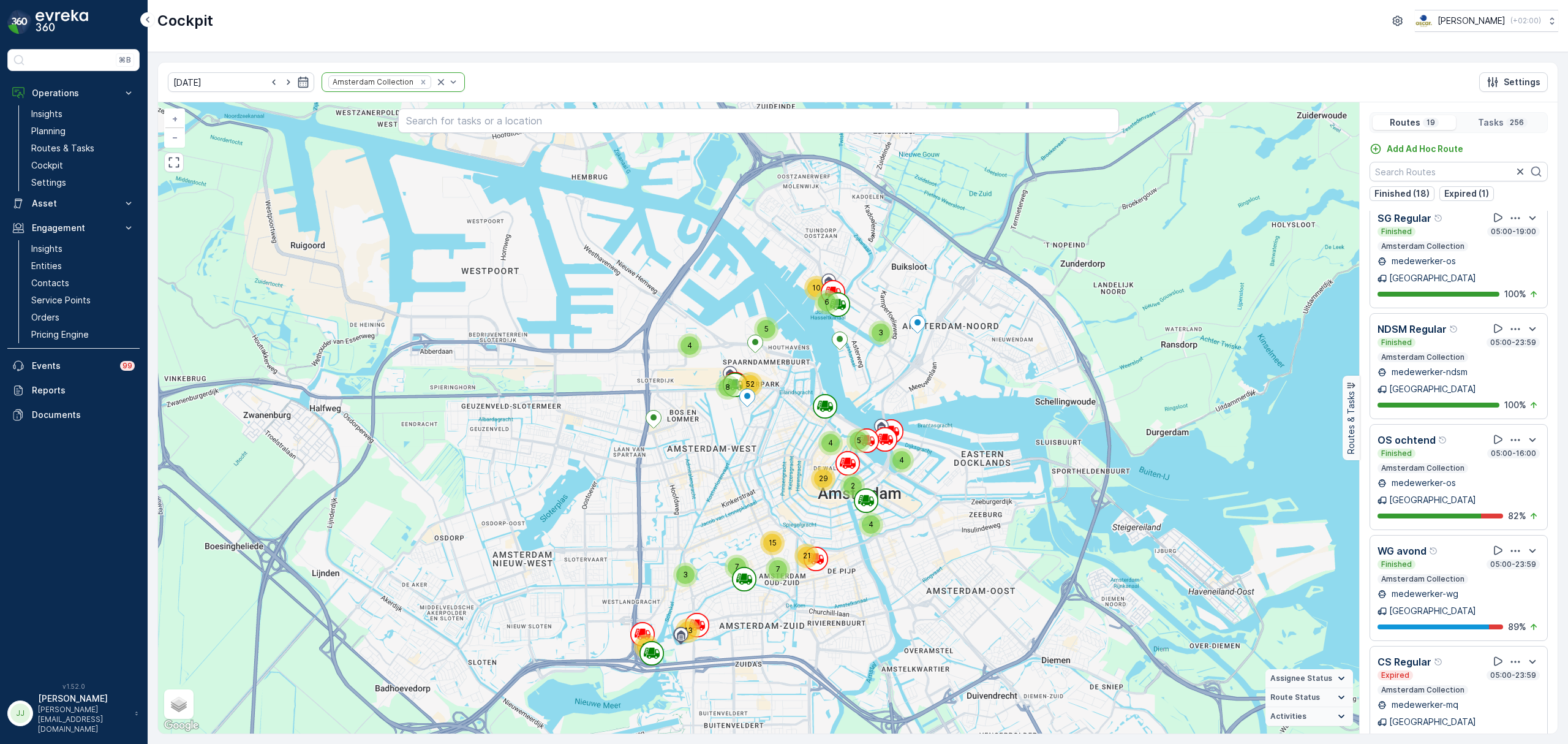
drag, startPoint x: 783, startPoint y: 458, endPoint x: 744, endPoint y: 474, distance: 42.2
click at [744, 474] on div "3 19 43 5 4 4 29 3 6 10 2 4 7 15 7 21 4 5 8 52 + − Satellite Roadmap Terrain Hy…" at bounding box center [759, 418] width 1202 height 631
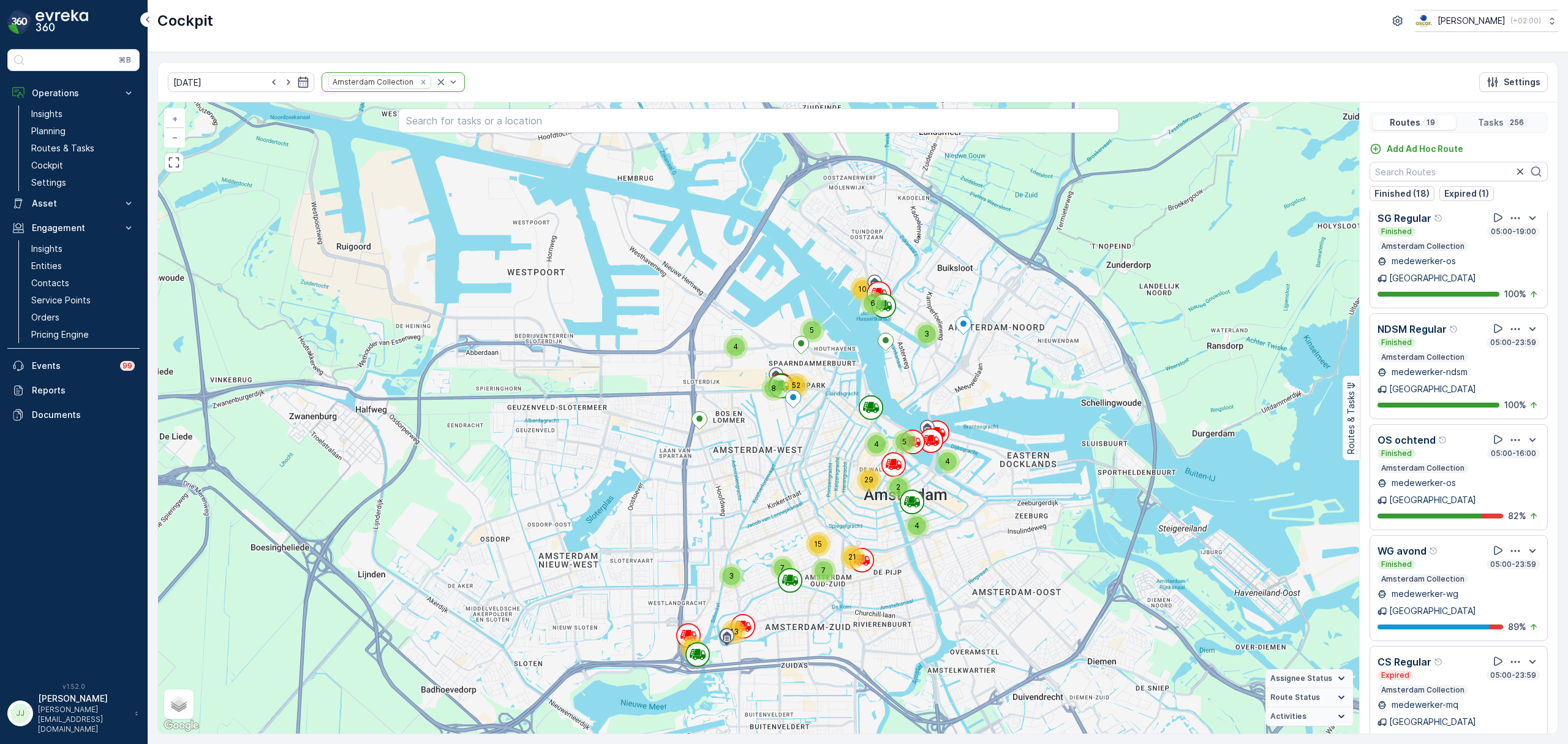
drag, startPoint x: 932, startPoint y: 532, endPoint x: 978, endPoint y: 534, distance: 46.0
click at [978, 534] on div "3 19 43 5 4 4 29 3 6 10 2 4 7 15 7 21 4 5 8 52 + − Satellite Roadmap Terrain Hy…" at bounding box center [759, 418] width 1202 height 631
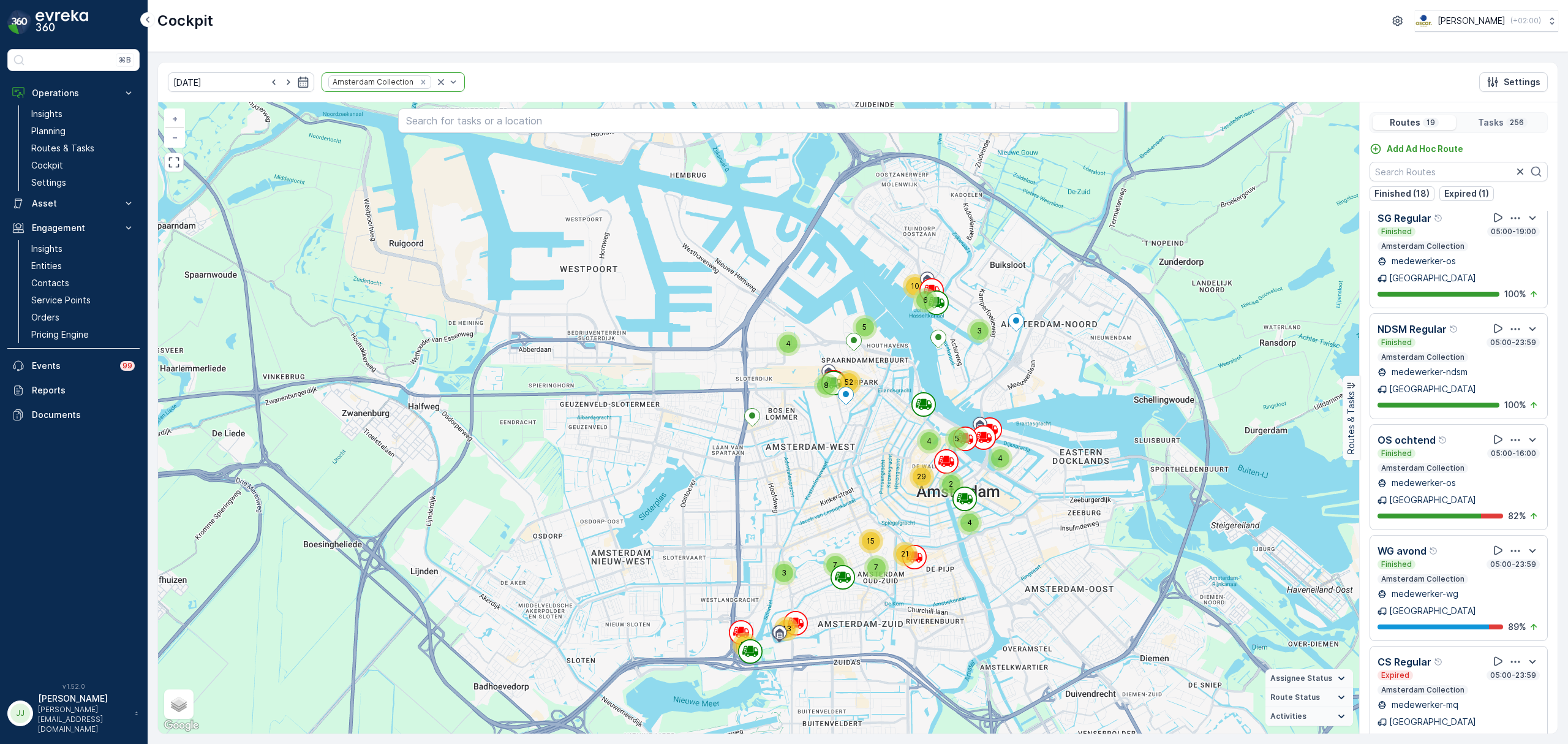
drag, startPoint x: 822, startPoint y: 462, endPoint x: 870, endPoint y: 454, distance: 48.7
click at [876, 460] on div "3 19 43 5 4 4 29 3 6 10 2 4 7 15 7 21 4 5 8 52 + − Satellite Roadmap Terrain Hy…" at bounding box center [759, 418] width 1202 height 631
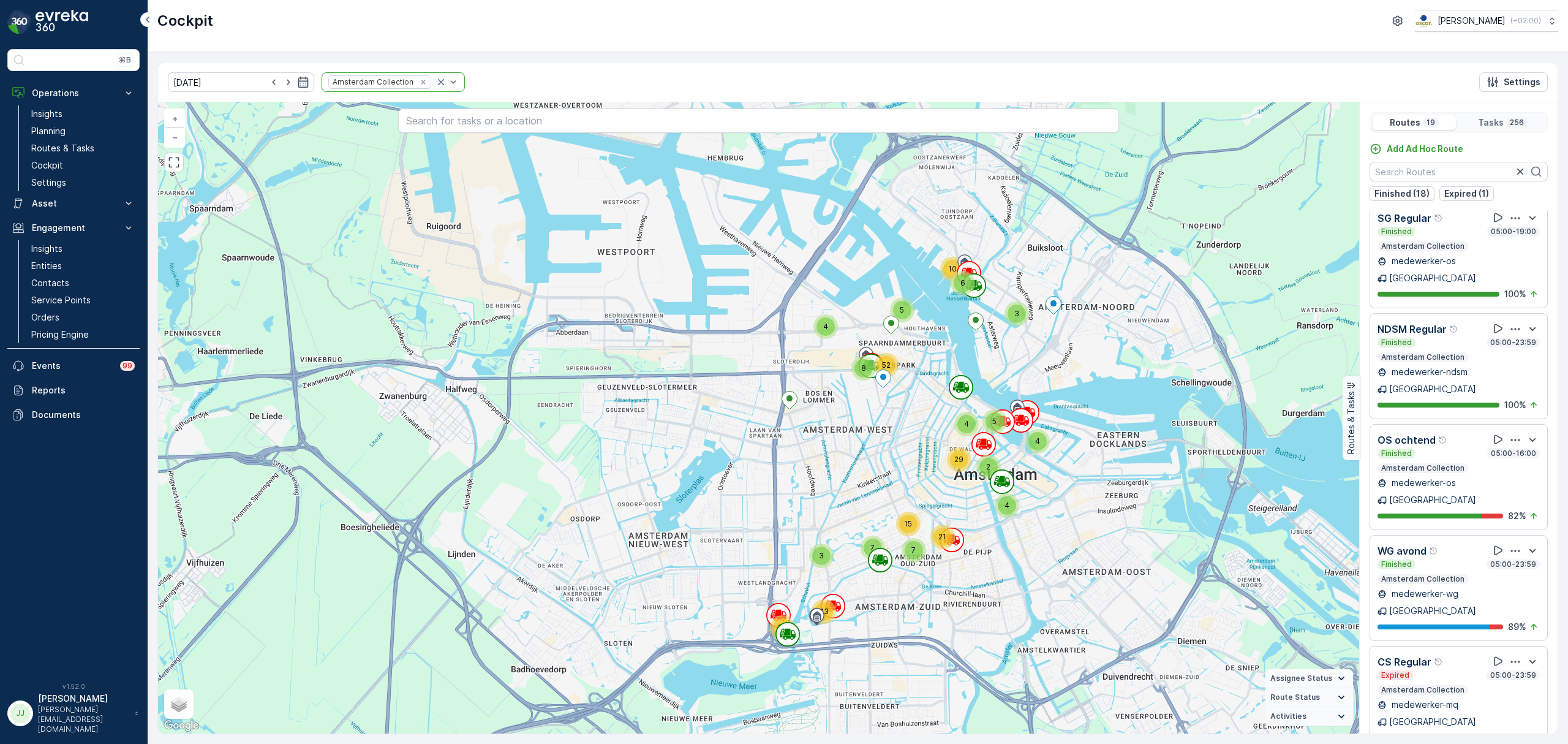
drag, startPoint x: 851, startPoint y: 452, endPoint x: 888, endPoint y: 434, distance: 41.1
click at [888, 434] on div "3 19 43 5 4 4 29 3 6 10 2 4 7 15 7 21 4 5 8 52 + − Satellite Roadmap Terrain Hy…" at bounding box center [759, 418] width 1202 height 631
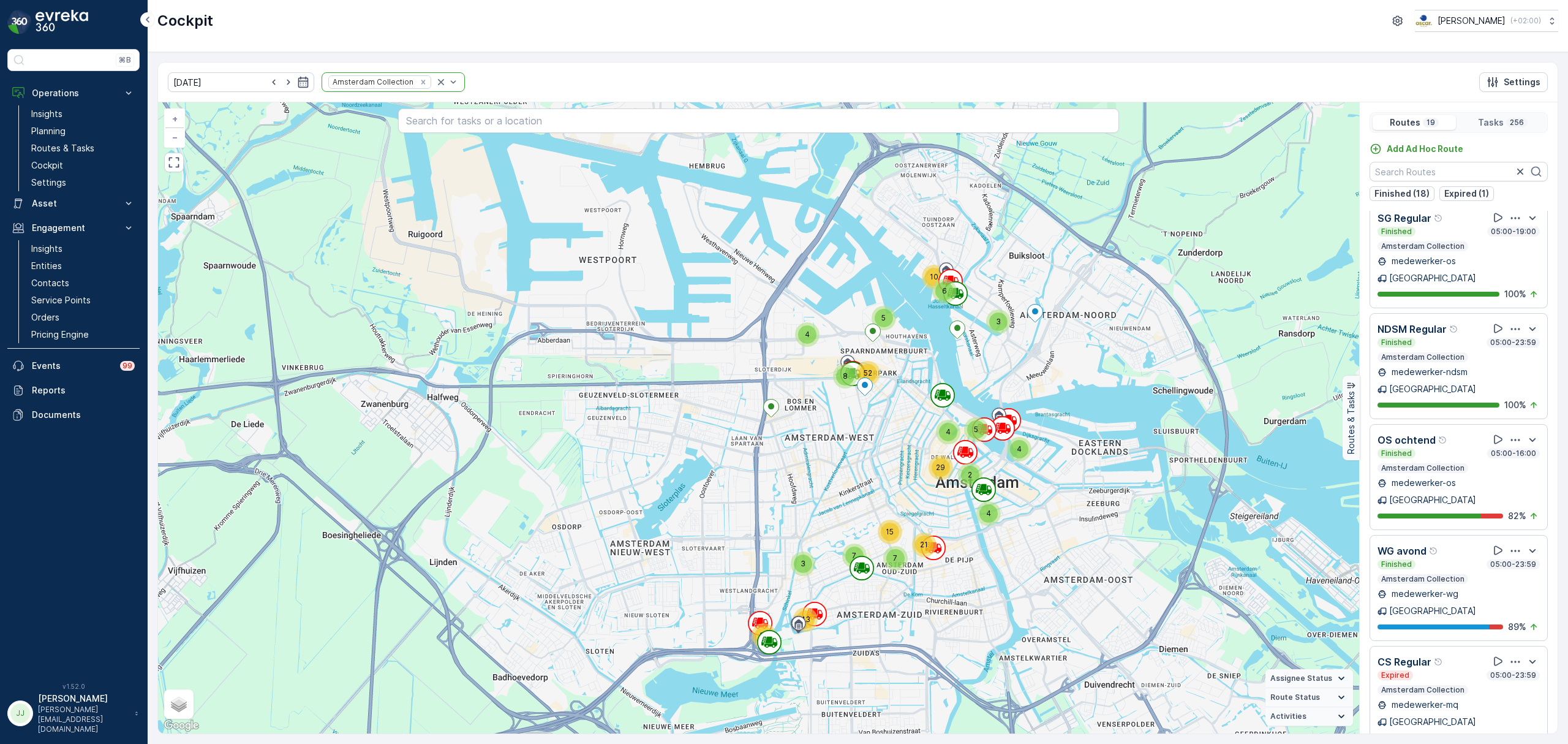
drag, startPoint x: 871, startPoint y: 454, endPoint x: 851, endPoint y: 464, distance: 22.4
click at [851, 464] on div "3 19 43 5 4 4 29 3 6 10 2 4 7 15 7 21 4 5 8 52 + − Satellite Roadmap Terrain Hy…" at bounding box center [759, 418] width 1202 height 631
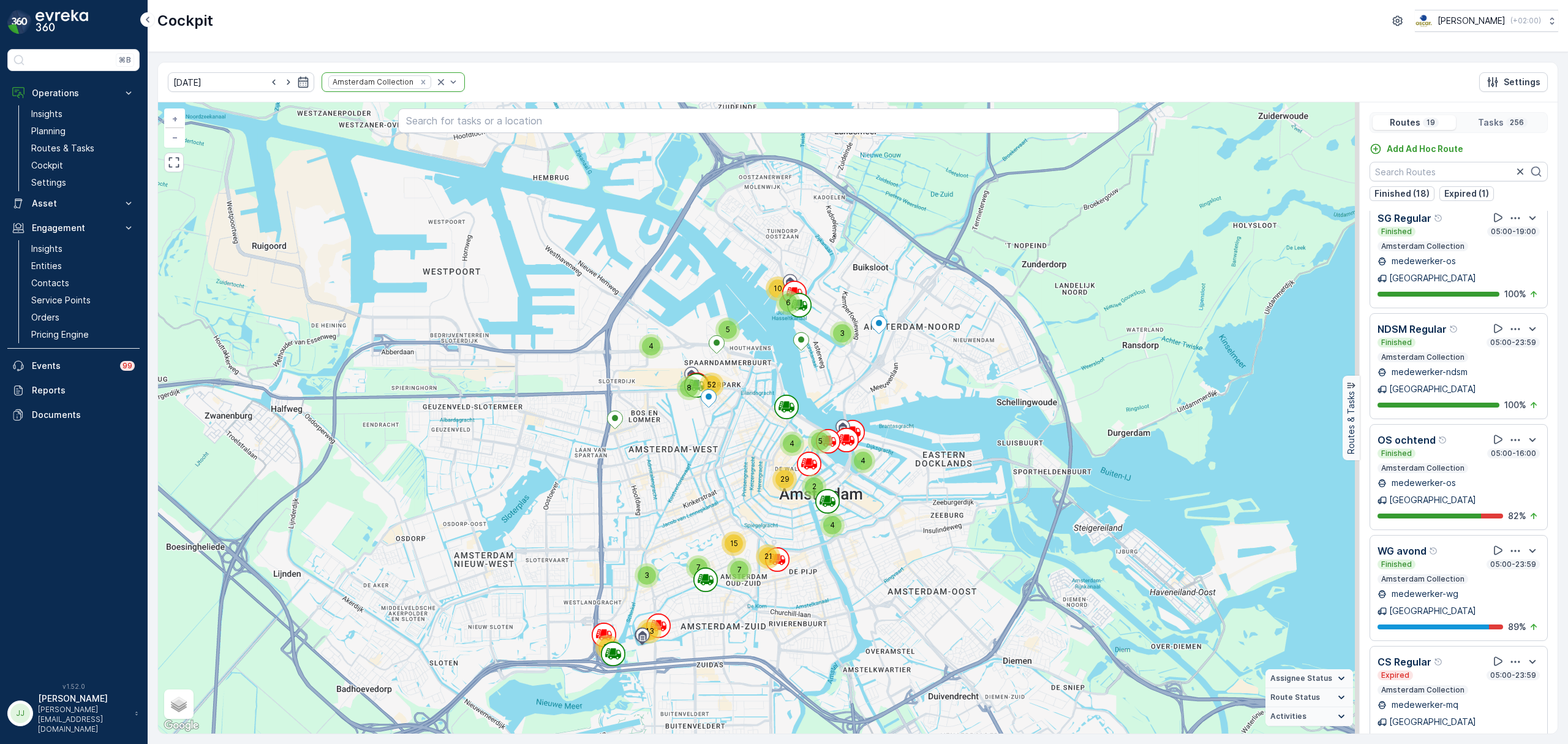
drag, startPoint x: 895, startPoint y: 464, endPoint x: 726, endPoint y: 472, distance: 169.2
click at [727, 472] on div "3 19 43 5 4 4 29 3 6 10 2 4 7 15 7 21 4 5 8 52 + − Satellite Roadmap Terrain Hy…" at bounding box center [759, 418] width 1202 height 631
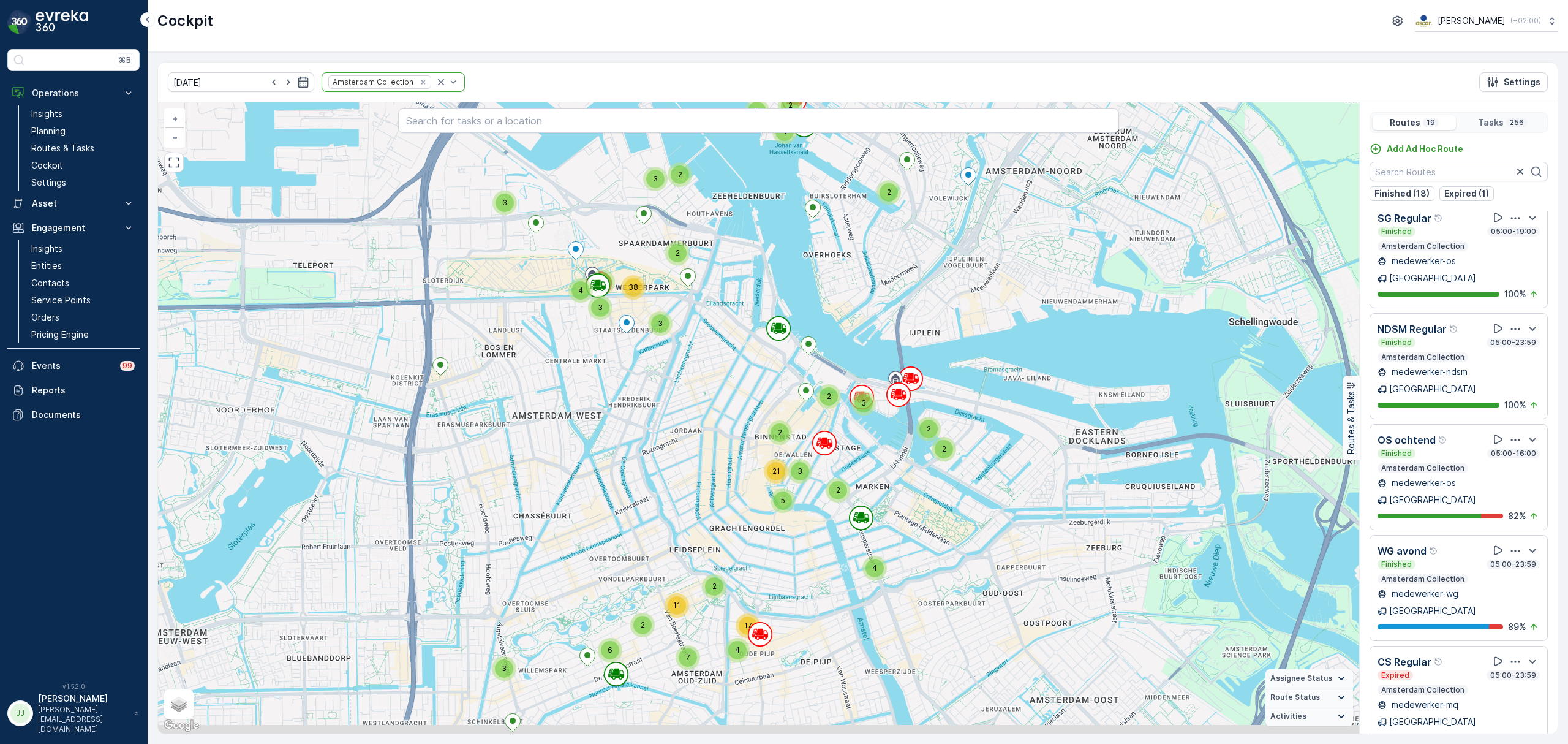
drag, startPoint x: 728, startPoint y: 498, endPoint x: 675, endPoint y: 481, distance: 55.7
click at [675, 481] on div "3 2 9 8 3 39 2 3 2 2 2 5 3 21 2 2 4 4 5 2 4 7 2 2 11 6 4 17 3 2 3 3 4 2 3 8 38 …" at bounding box center [759, 418] width 1202 height 631
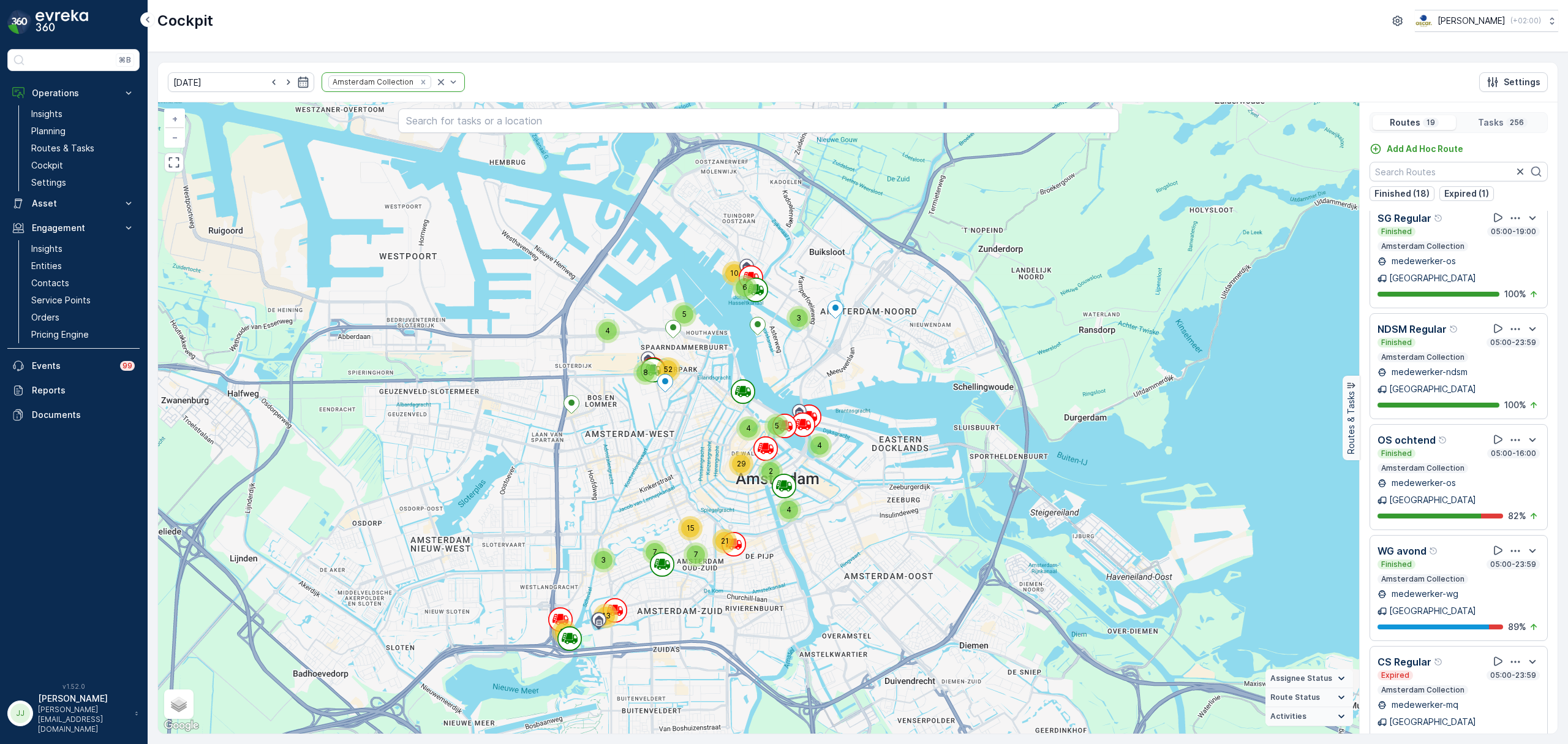
drag, startPoint x: 878, startPoint y: 518, endPoint x: 939, endPoint y: 495, distance: 65.2
click at [939, 495] on div "3 19 43 5 4 4 29 3 6 10 2 4 7 15 7 21 4 5 8 52 + − Satellite Roadmap Terrain Hy…" at bounding box center [759, 418] width 1202 height 631
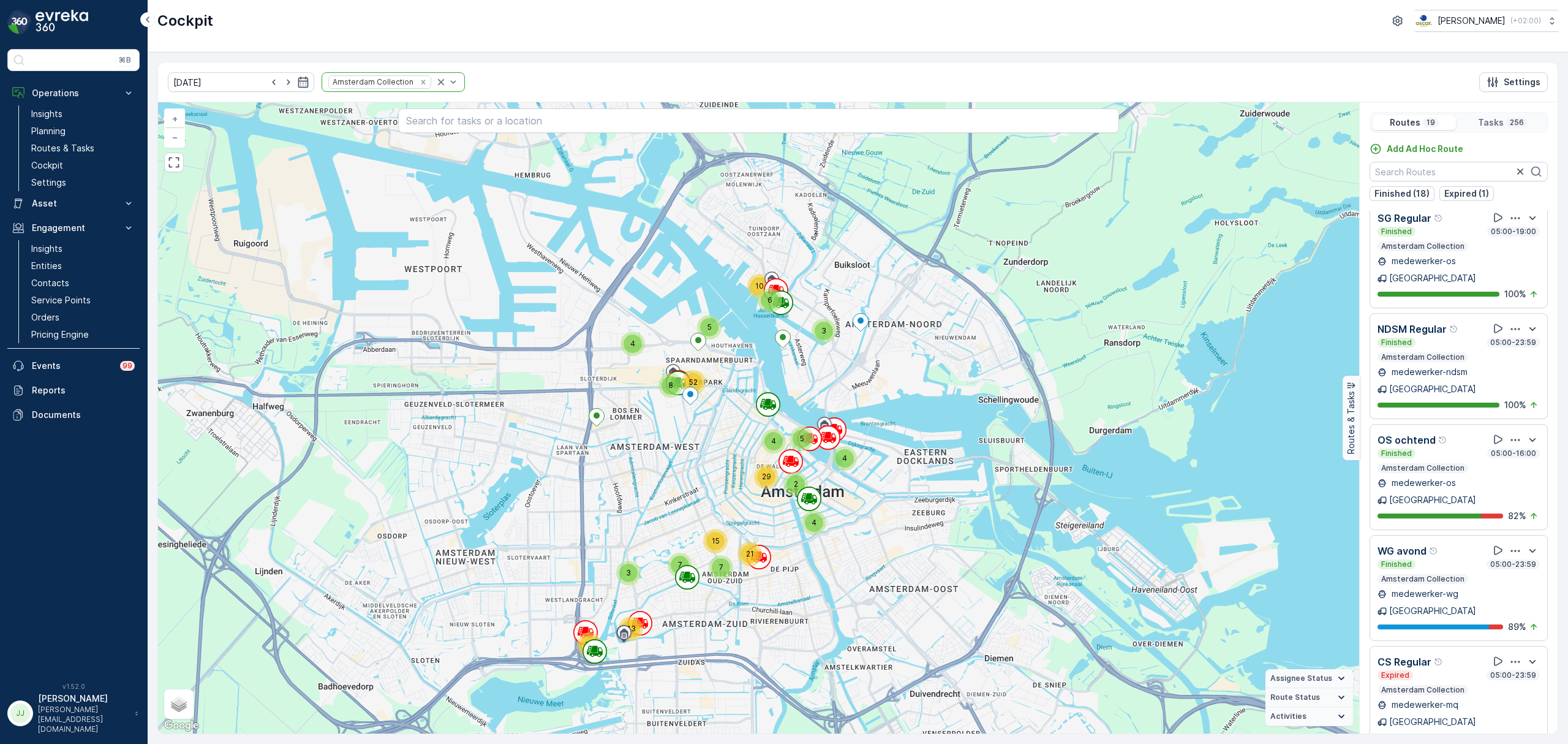
drag, startPoint x: 939, startPoint y: 495, endPoint x: 919, endPoint y: 520, distance: 32.0
click at [919, 520] on div "3 19 43 5 4 4 29 3 6 10 2 4 7 15 7 21 4 5 8 52 + − Satellite Roadmap Terrain Hy…" at bounding box center [759, 418] width 1202 height 631
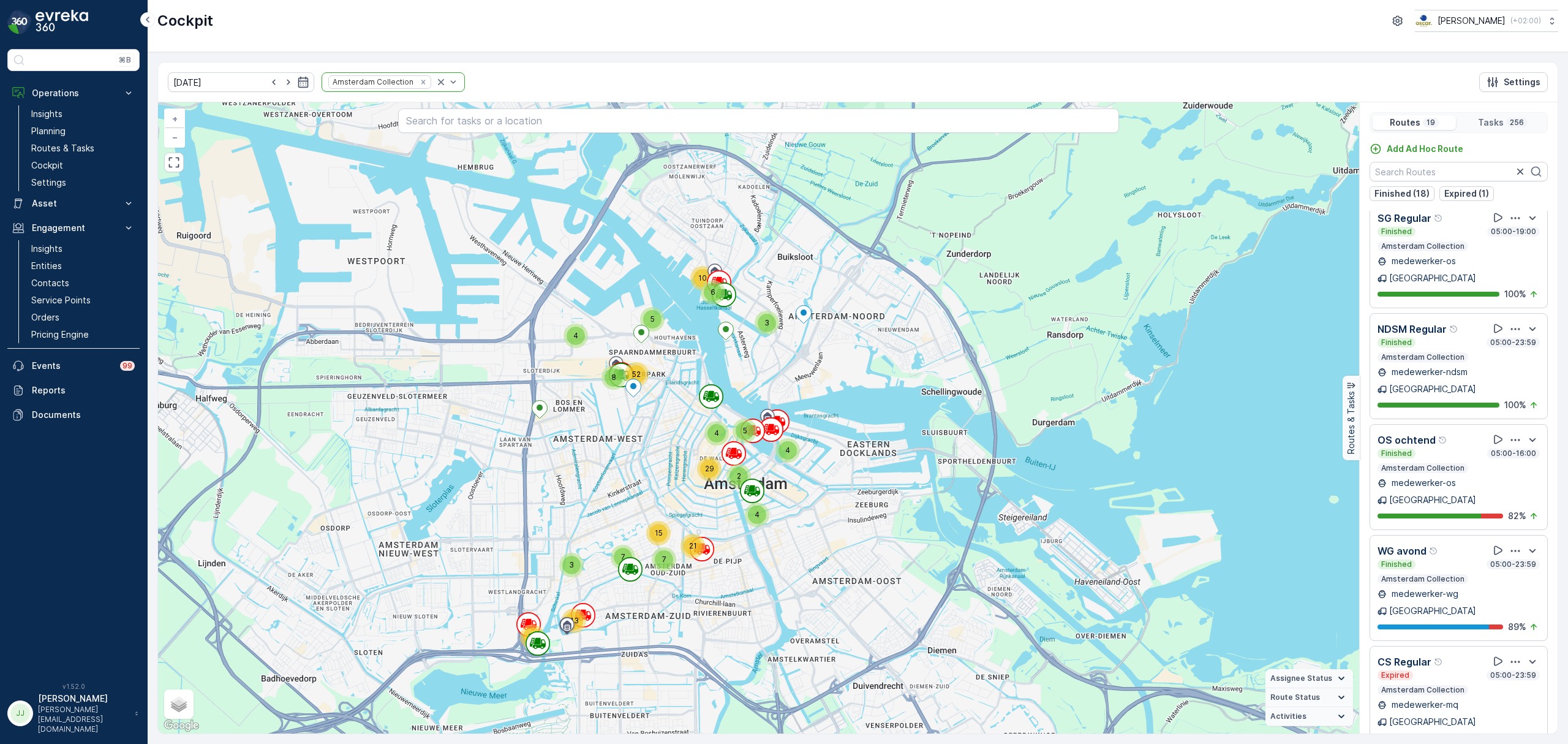
drag, startPoint x: 674, startPoint y: 505, endPoint x: 618, endPoint y: 500, distance: 56.2
click at [618, 500] on div "3 19 43 5 4 4 29 3 6 10 2 4 7 15 7 21 4 5 8 52 + − Satellite Roadmap Terrain Hy…" at bounding box center [759, 418] width 1202 height 631
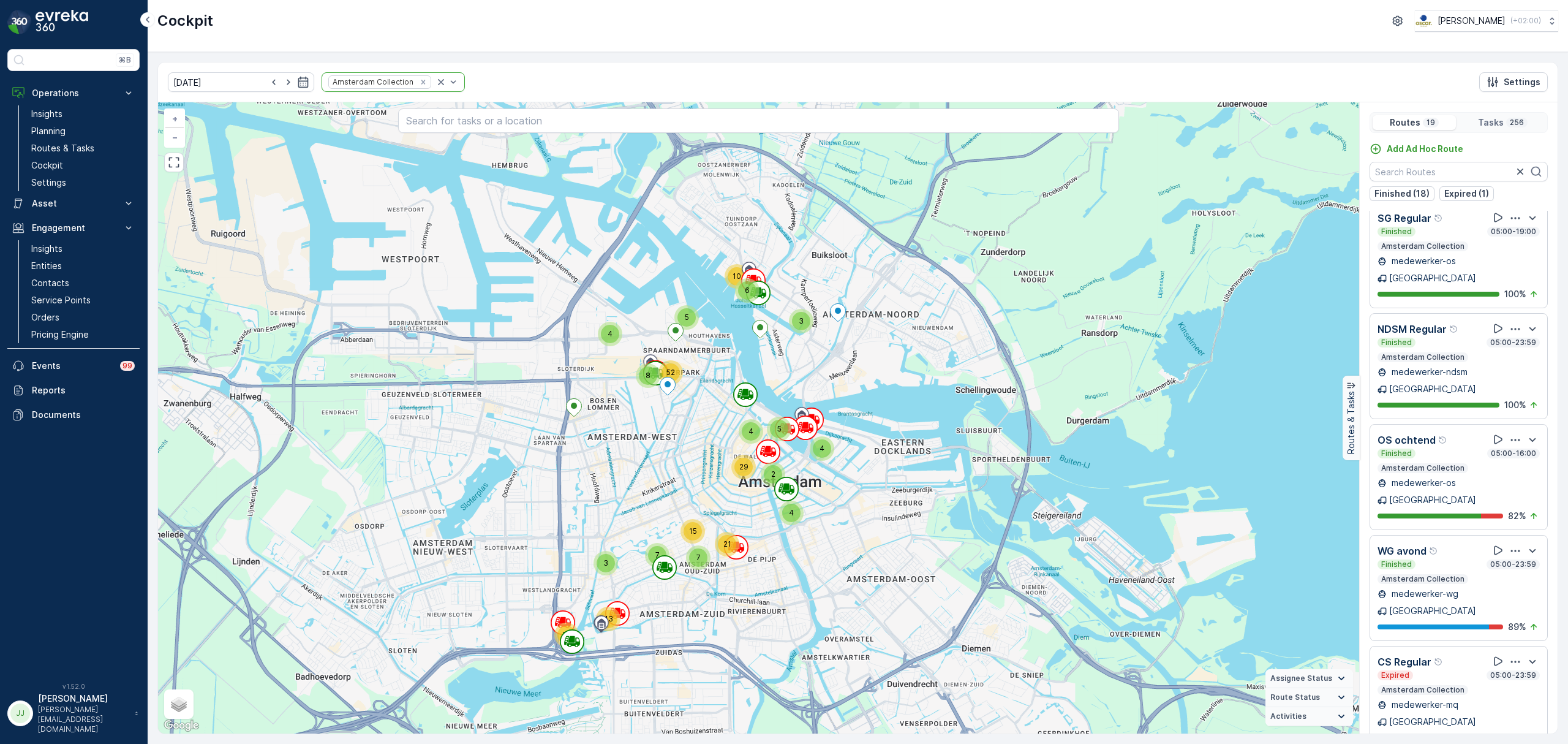
drag, startPoint x: 650, startPoint y: 476, endPoint x: 684, endPoint y: 476, distance: 34.0
click at [684, 476] on div "3 19 43 5 4 4 29 3 6 10 2 4 7 15 7 21 4 5 8 52 + − Satellite Roadmap Terrain Hy…" at bounding box center [759, 418] width 1202 height 631
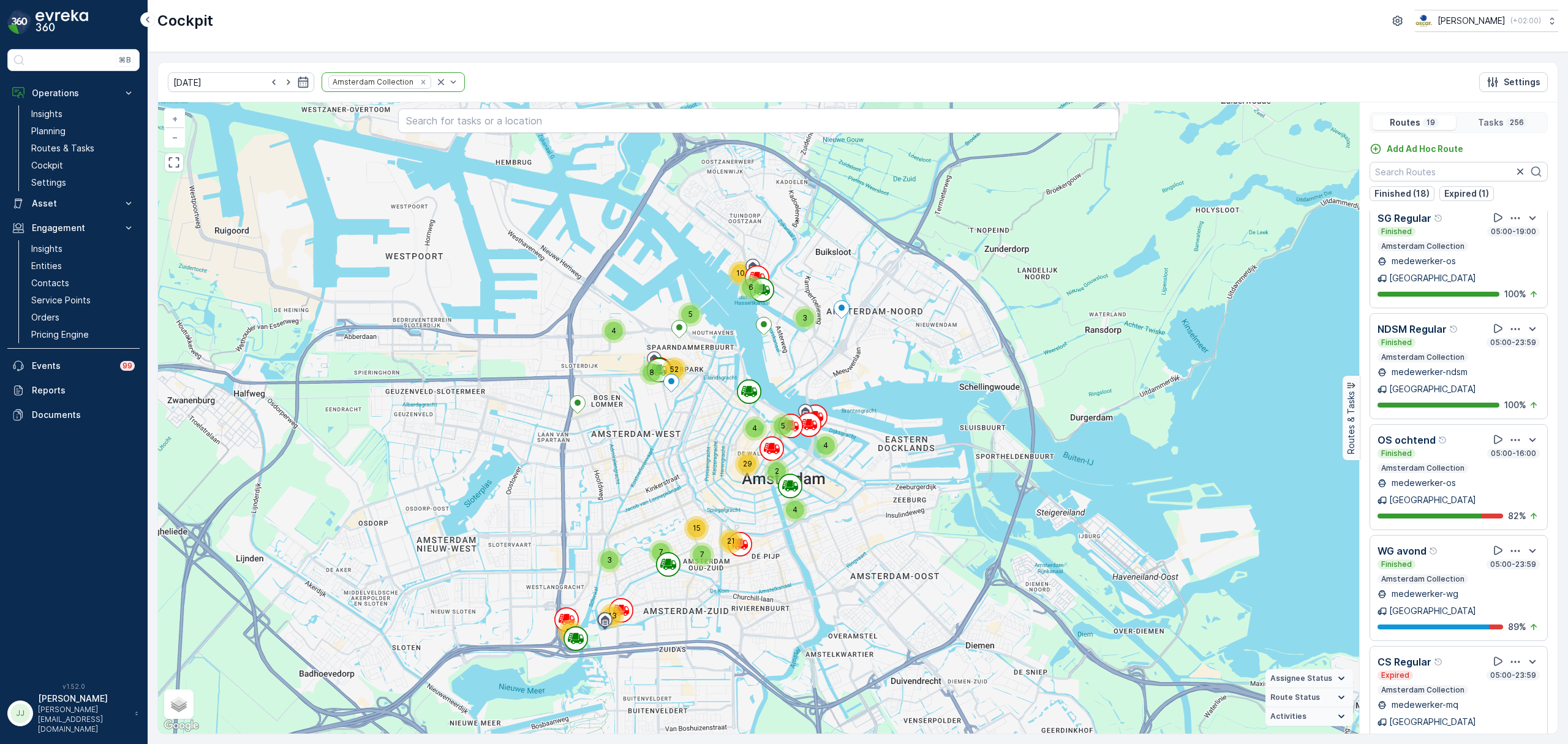
click at [694, 459] on div "3 19 43 5 4 4 29 3 6 10 2 4 7 15 7 21 4 5 8 52 + − Satellite Roadmap Terrain Hy…" at bounding box center [759, 418] width 1202 height 631
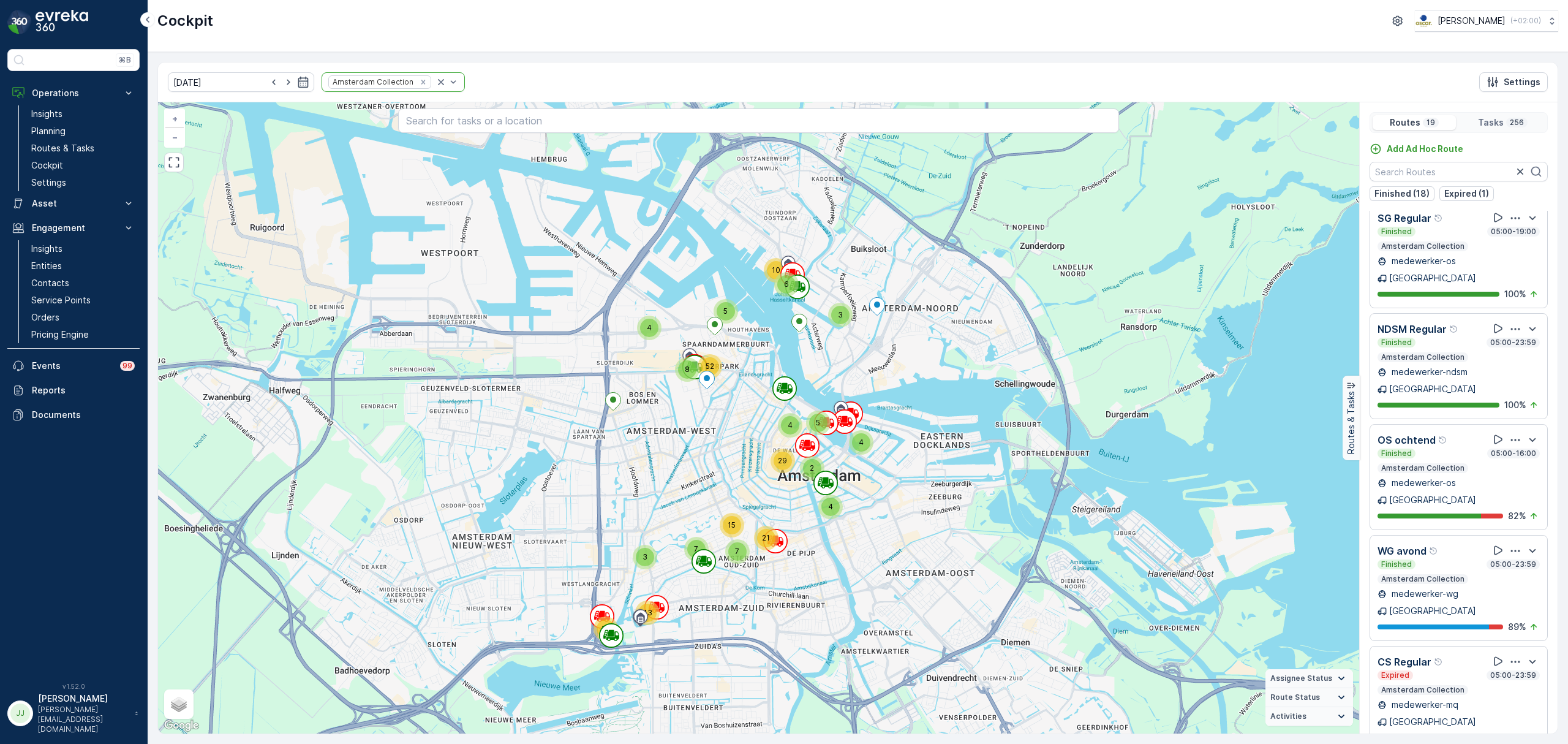
drag, startPoint x: 812, startPoint y: 232, endPoint x: 848, endPoint y: 228, distance: 36.2
click at [848, 228] on div "3 19 43 5 4 4 29 3 6 10 2 4 7 15 7 21 4 5 8 52 + − Satellite Roadmap Terrain Hy…" at bounding box center [759, 418] width 1202 height 631
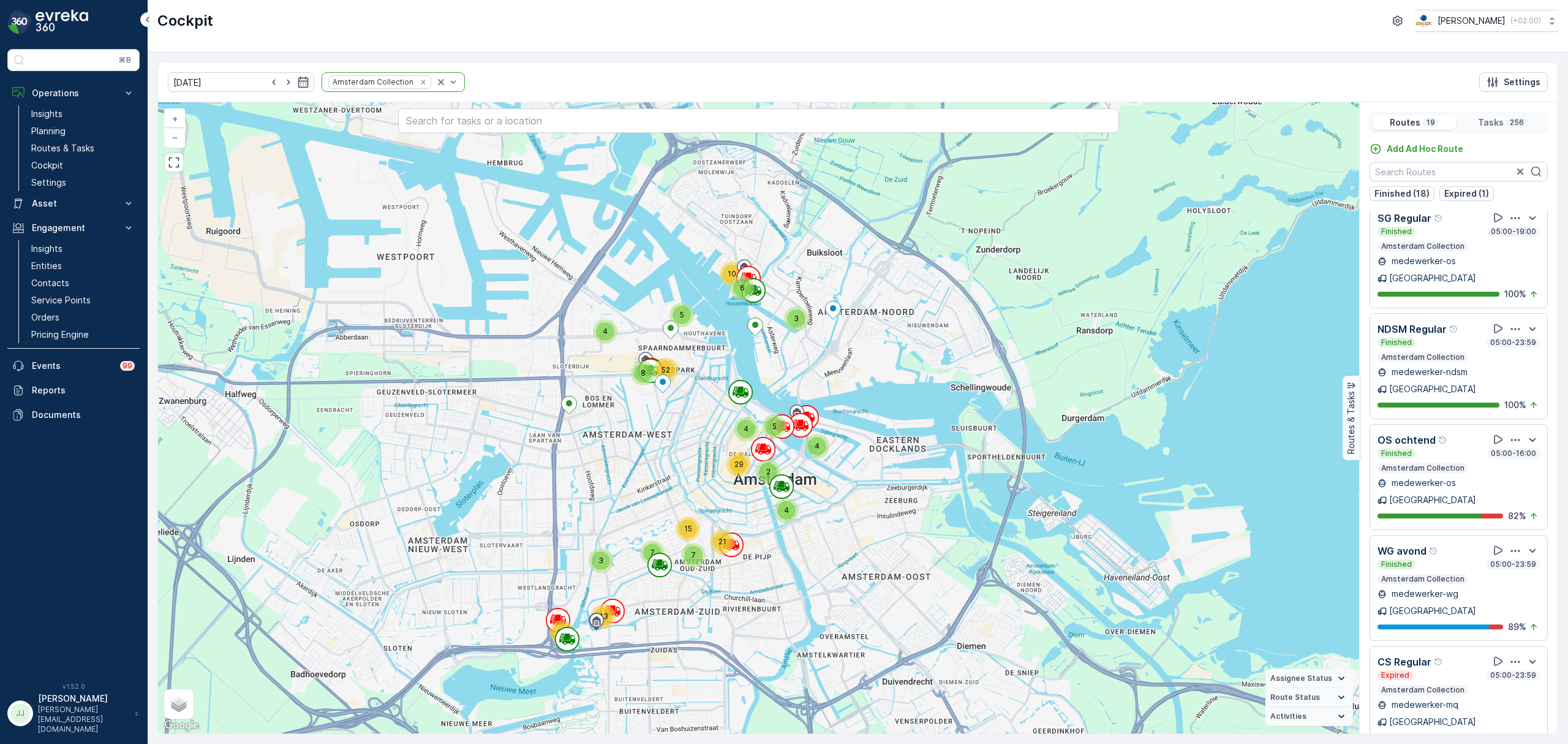
drag, startPoint x: 1026, startPoint y: 615, endPoint x: 985, endPoint y: 621, distance: 41.4
click at [985, 621] on div "3 19 43 5 4 4 29 3 6 10 2 4 7 15 7 21 4 5 8 52 + − Satellite Roadmap Terrain Hy…" at bounding box center [759, 418] width 1202 height 631
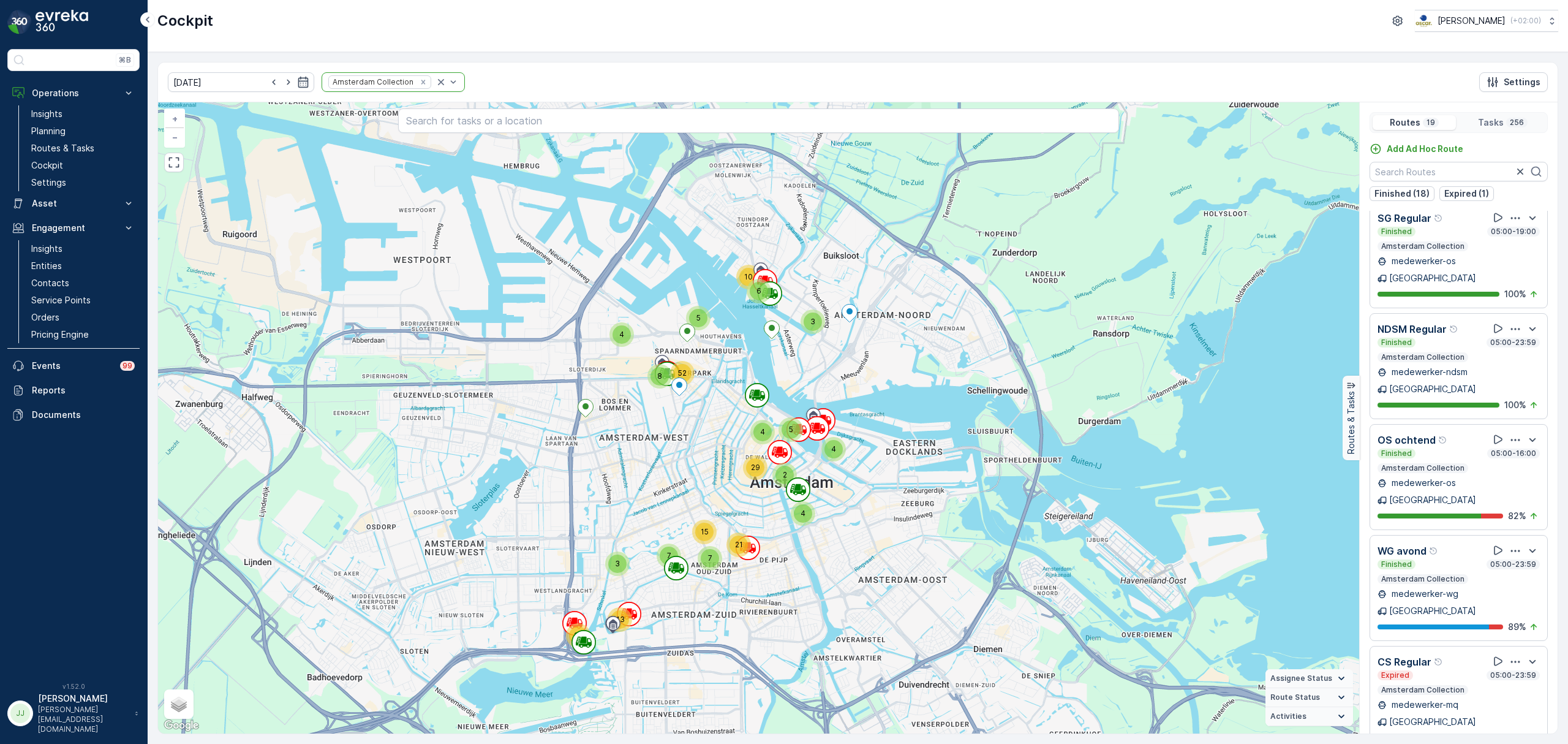
drag, startPoint x: 951, startPoint y: 602, endPoint x: 961, endPoint y: 598, distance: 10.8
click at [961, 598] on div "3 19 43 5 4 4 29 3 6 10 2 4 7 15 7 21 4 5 8 52 + − Satellite Roadmap Terrain Hy…" at bounding box center [759, 418] width 1202 height 631
